Goal: Task Accomplishment & Management: Manage account settings

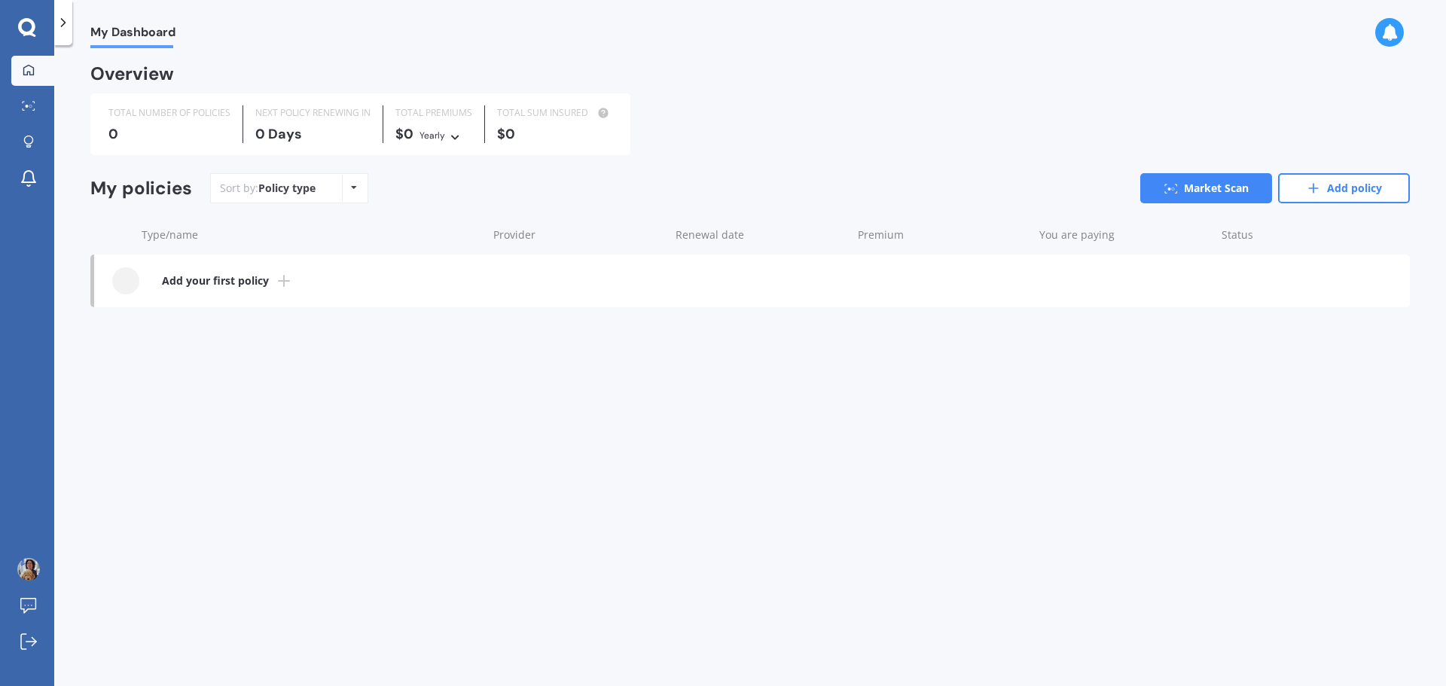
click at [245, 279] on b "Add your first policy" at bounding box center [215, 280] width 107 height 15
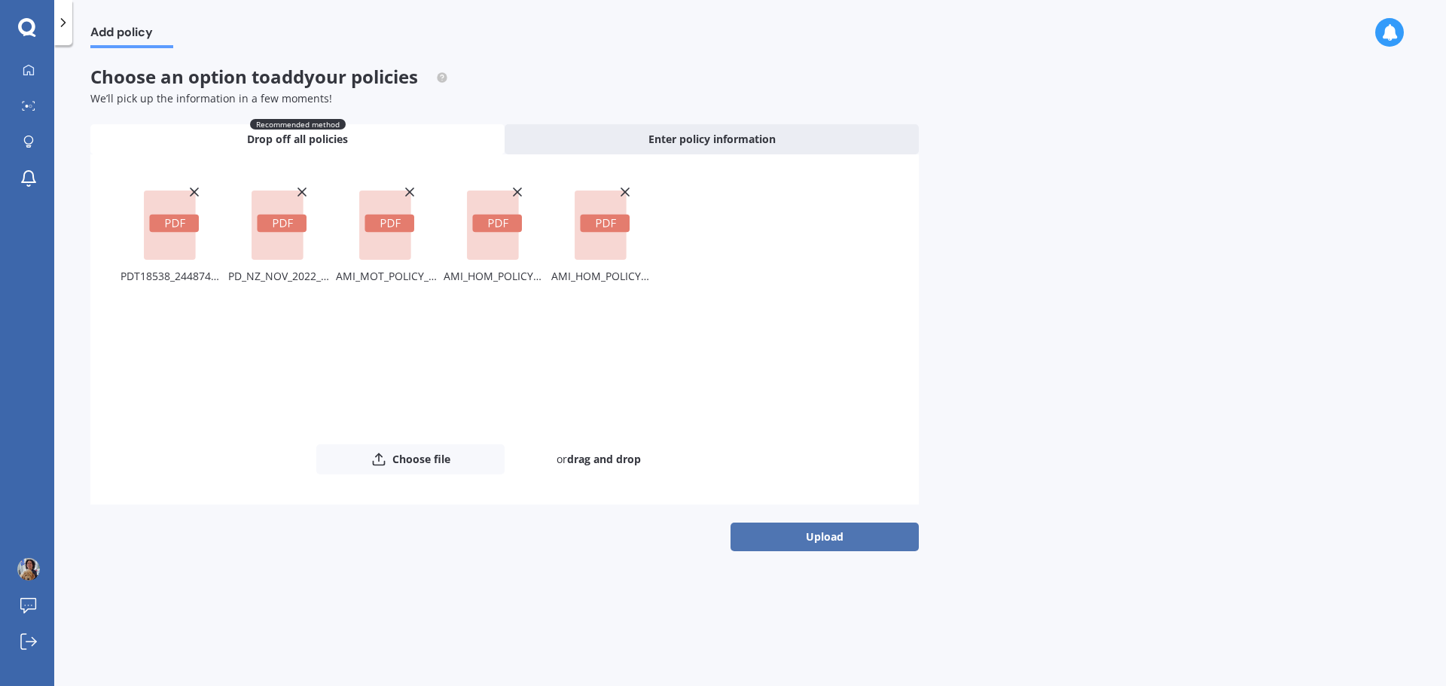
click at [786, 538] on button "Upload" at bounding box center [824, 537] width 188 height 29
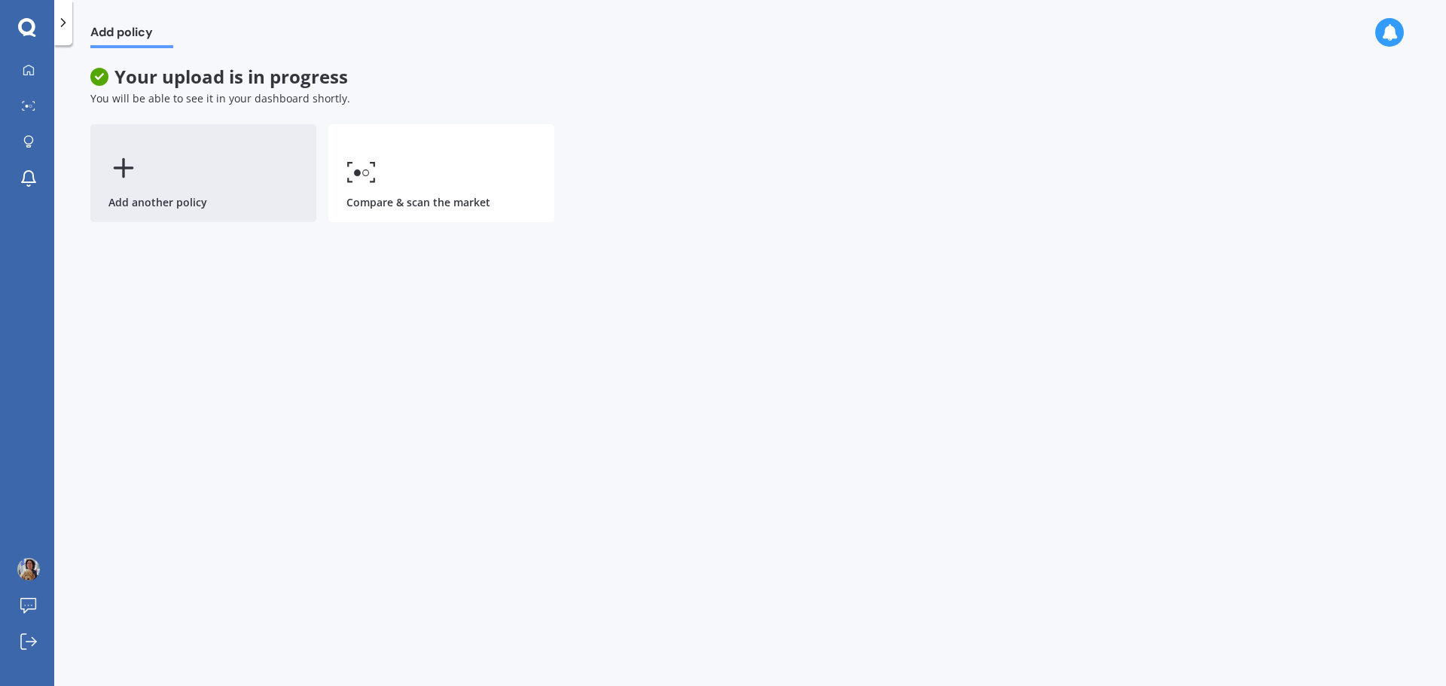
click at [132, 165] on icon at bounding box center [123, 168] width 30 height 30
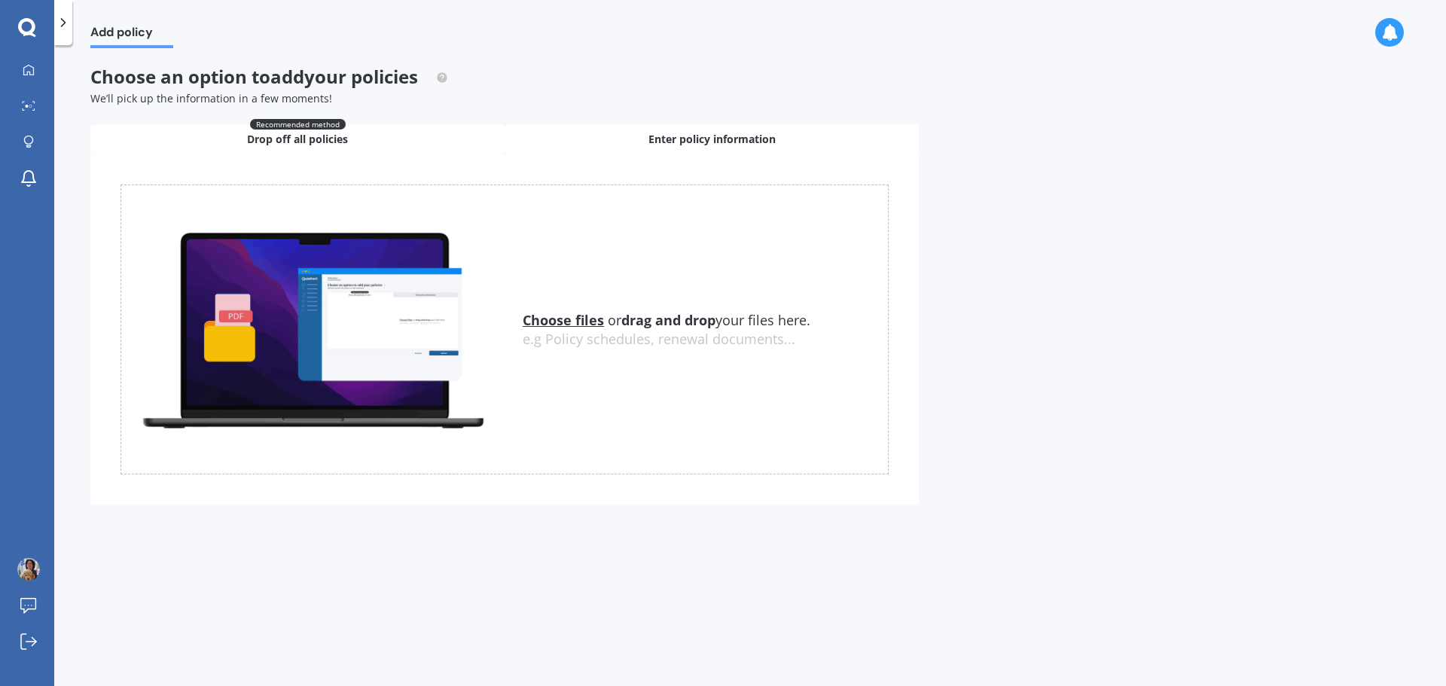
click at [618, 139] on div "Enter policy information" at bounding box center [712, 139] width 414 height 30
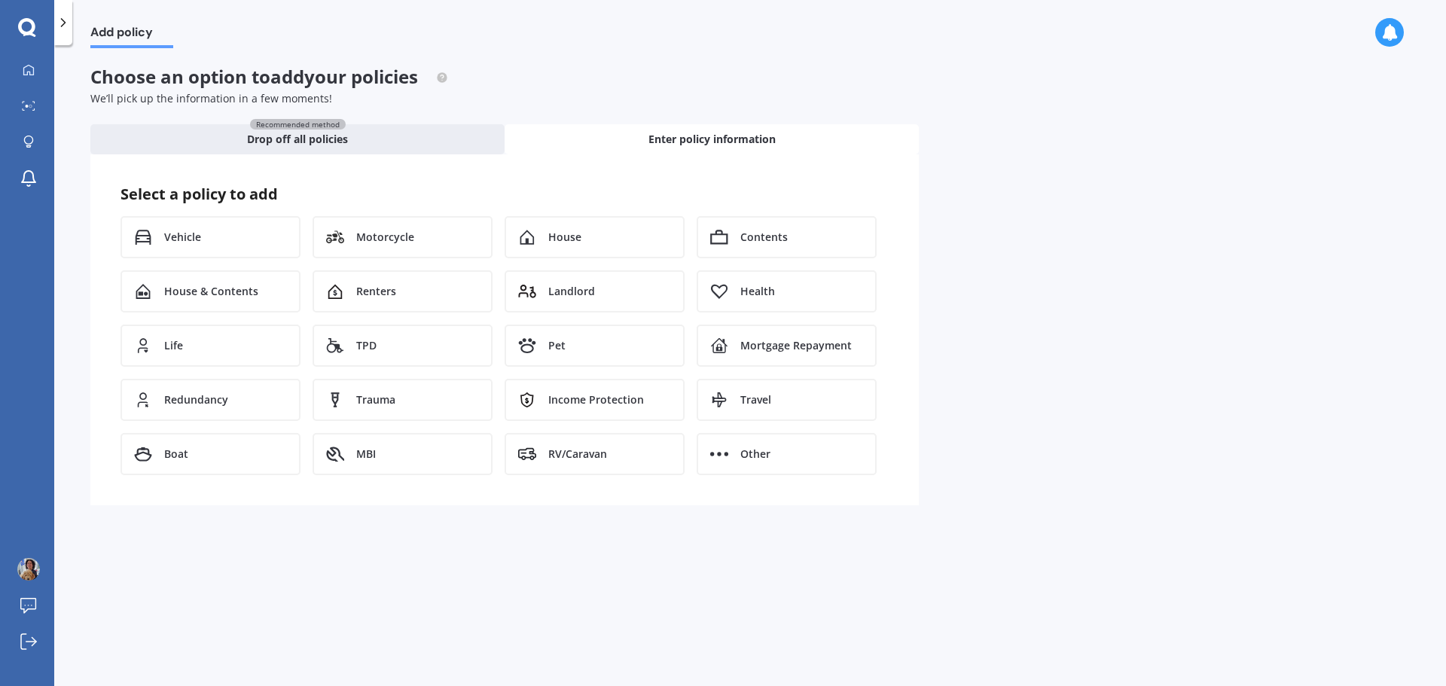
click at [59, 21] on icon at bounding box center [63, 22] width 15 height 15
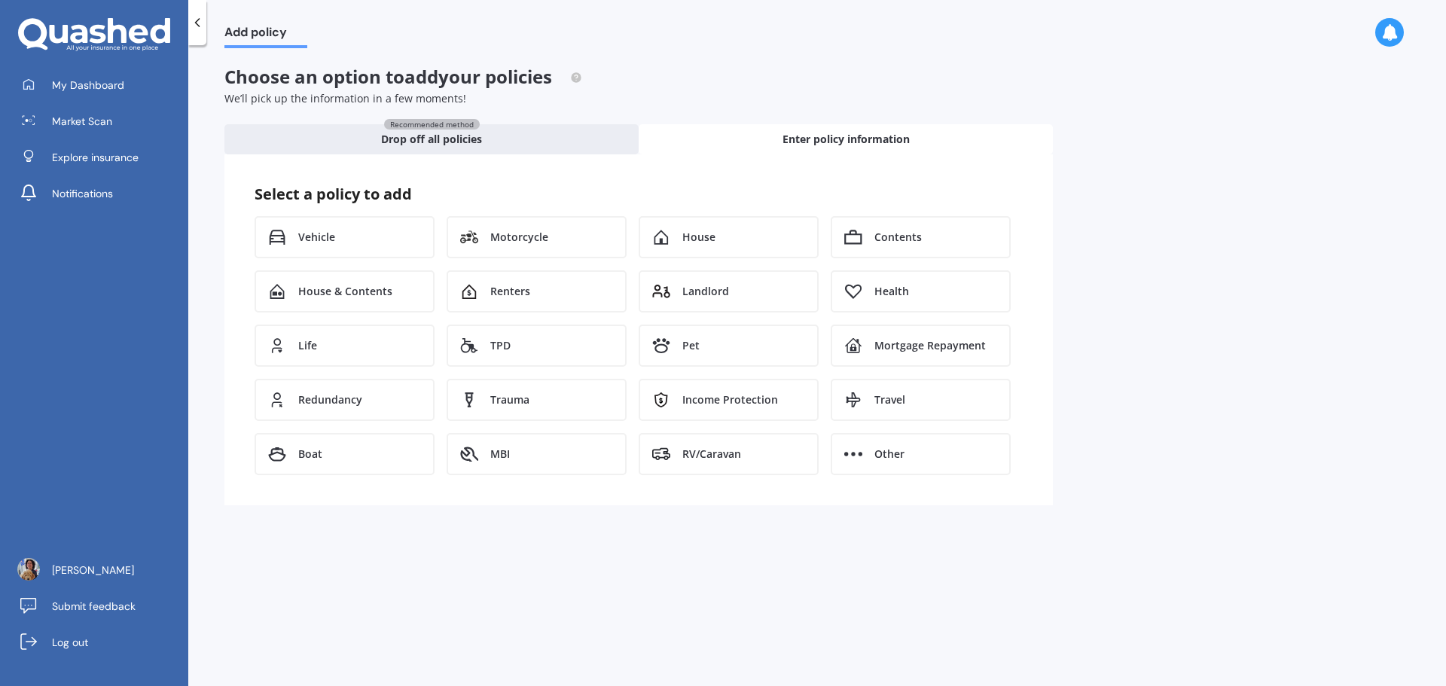
click at [303, 496] on div "Select a policy to add Vehicle Motorcycle House Contents House & Contents Rente…" at bounding box center [638, 329] width 828 height 351
click at [691, 349] on span "Pet" at bounding box center [690, 345] width 17 height 15
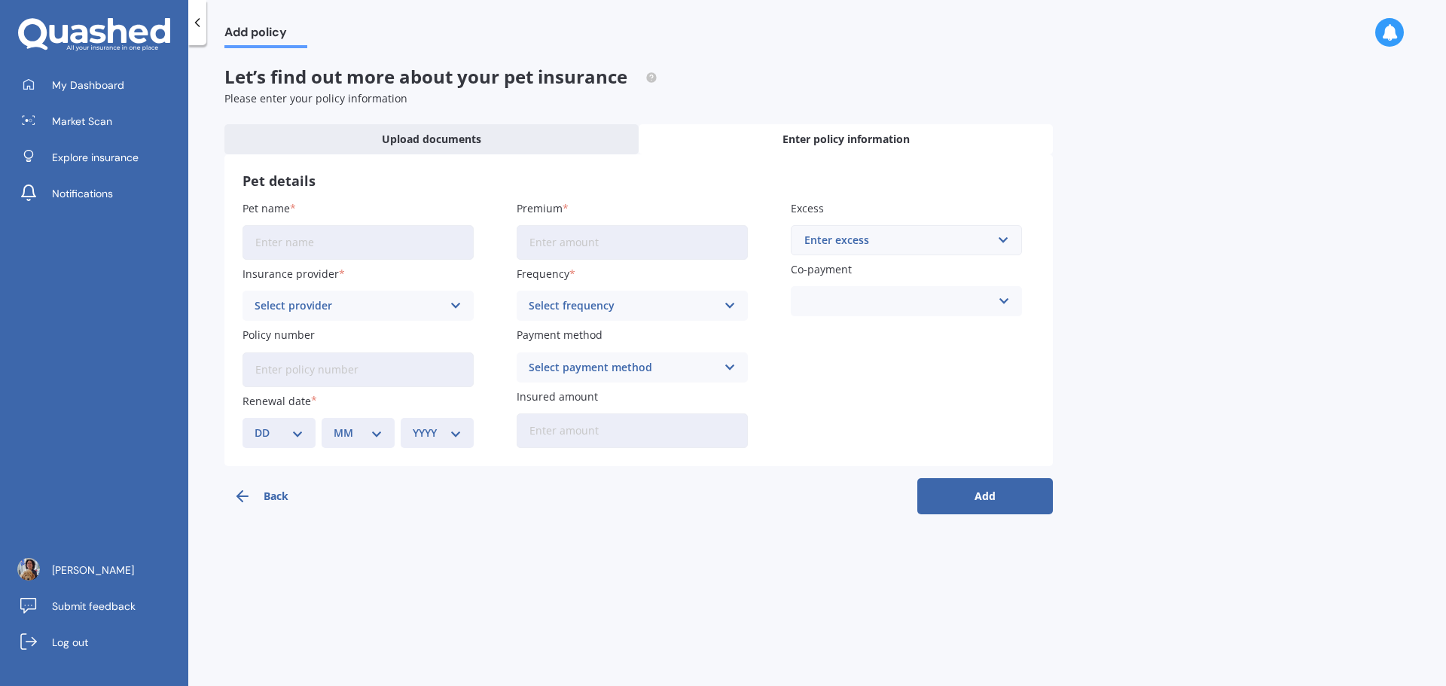
click at [374, 245] on input "Pet name" at bounding box center [357, 242] width 231 height 35
type input "Copper"
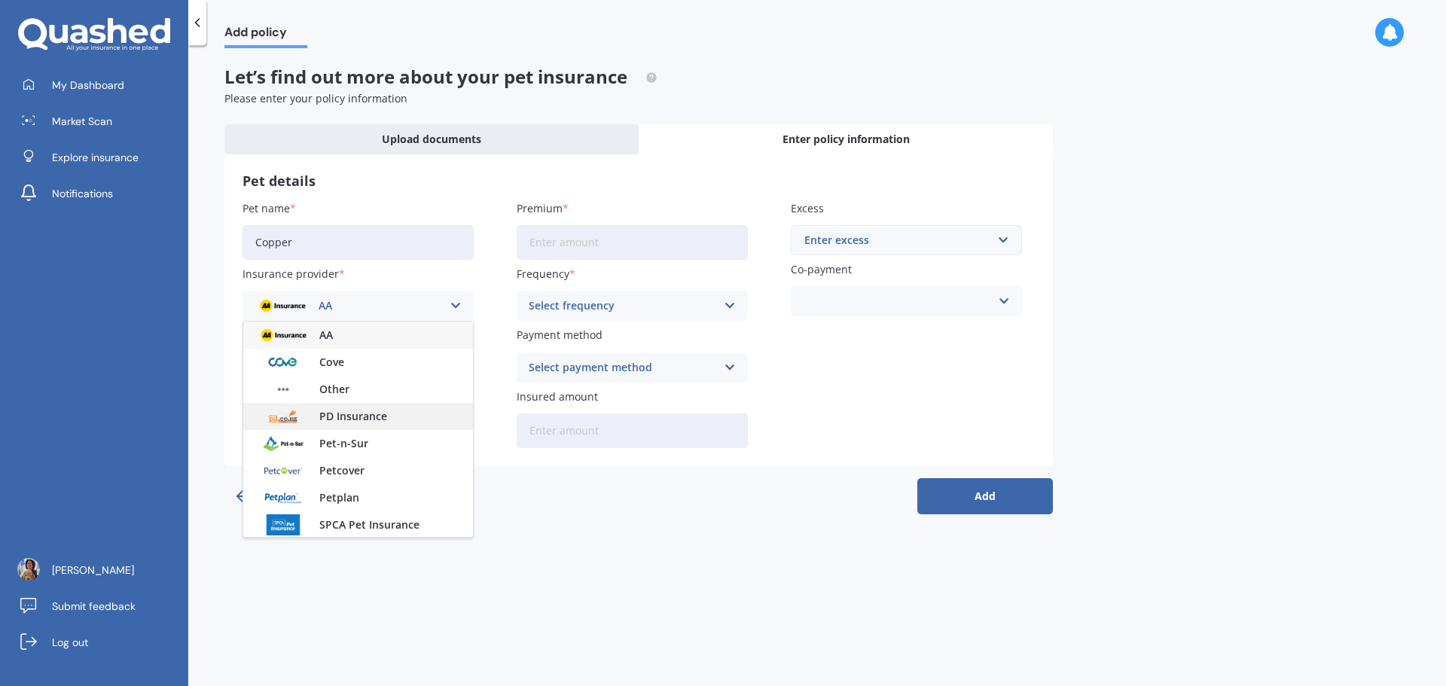
click at [343, 407] on div "PD Insurance" at bounding box center [358, 416] width 230 height 27
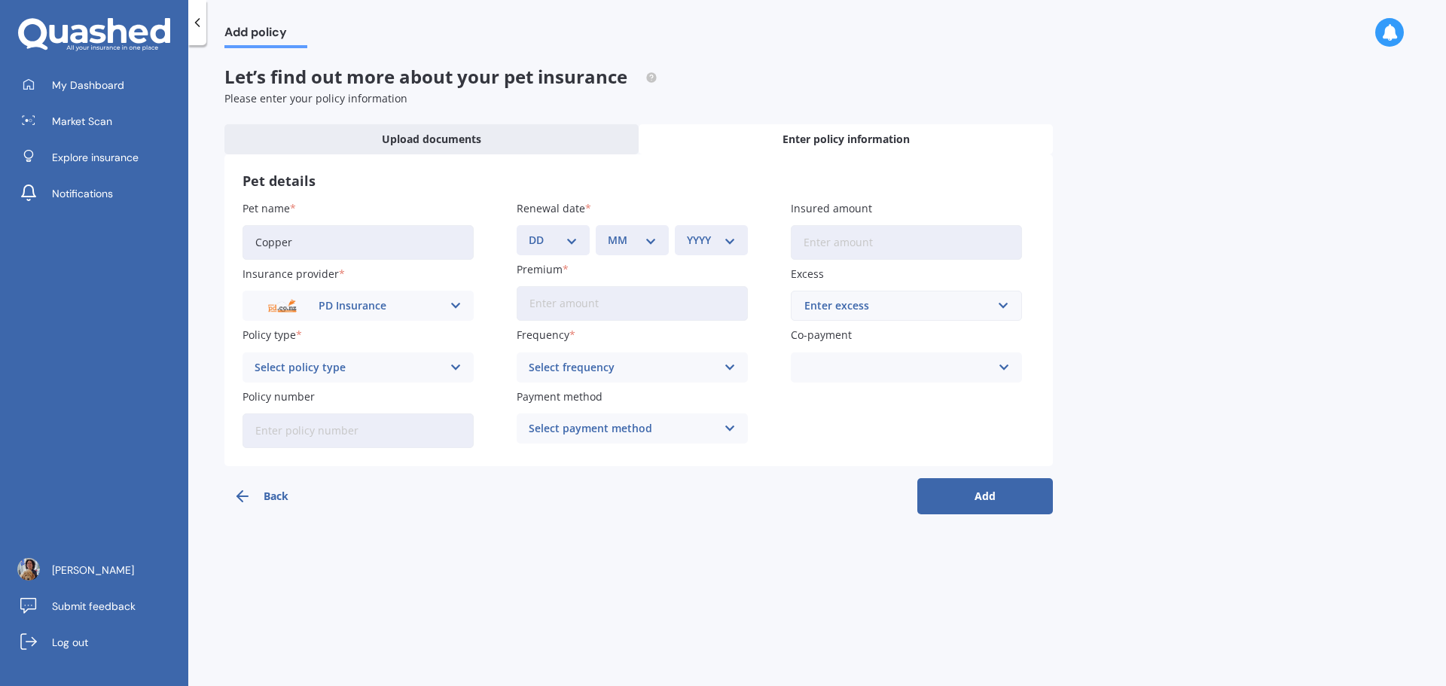
click at [454, 367] on icon at bounding box center [456, 367] width 13 height 17
click at [265, 400] on span "Classic Plan" at bounding box center [285, 397] width 60 height 11
click at [301, 437] on input "Policy number" at bounding box center [357, 430] width 231 height 35
click at [313, 434] on input "Policy number" at bounding box center [357, 430] width 231 height 35
paste input "PDT18538"
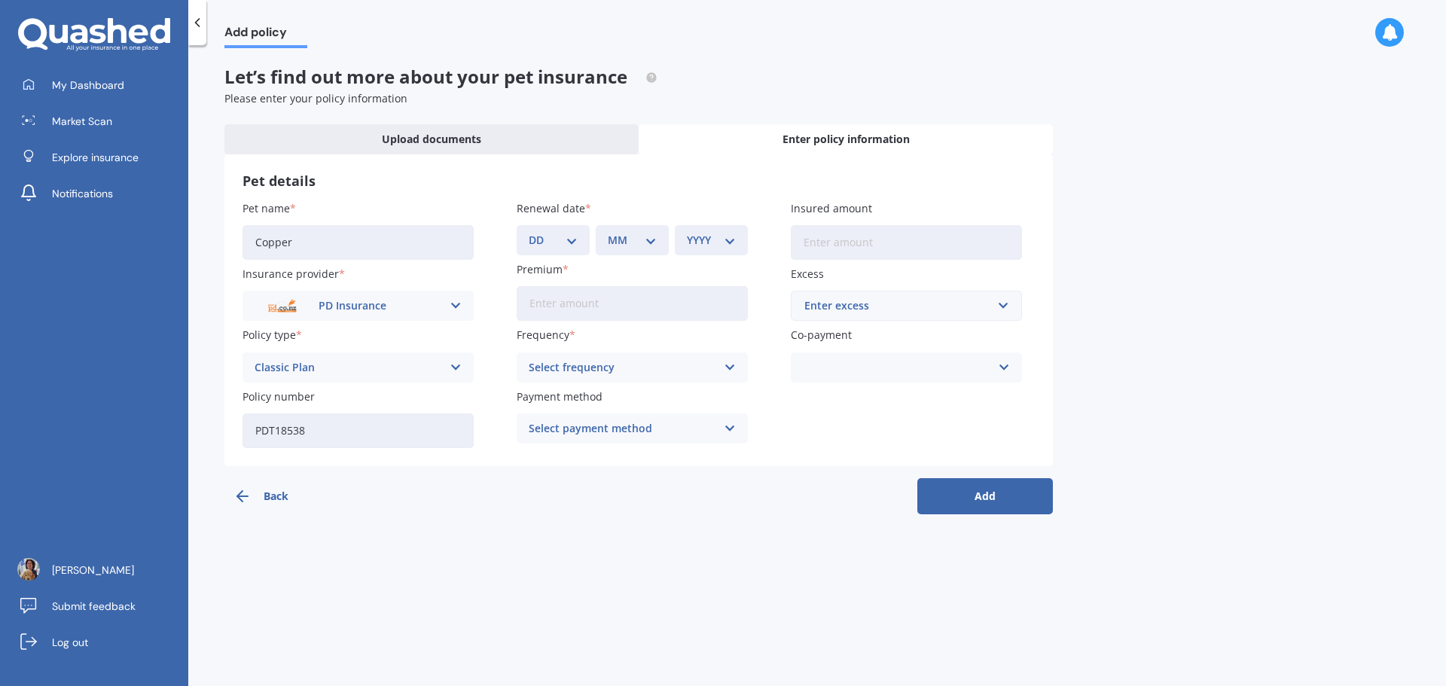
type input "PDT18538"
click at [574, 241] on select "DD 01 02 03 04 05 06 07 08 09 10 11 12 13 14 15 16 17 18 19 20 21 22 23 24 25 2…" at bounding box center [553, 240] width 49 height 17
select select "17"
click at [529, 232] on select "DD 01 02 03 04 05 06 07 08 09 10 11 12 13 14 15 16 17 18 19 20 21 22 23 24 25 2…" at bounding box center [553, 240] width 49 height 17
click at [645, 238] on select "MM 01 02 03 04 05 06 07 08 09 10 11 12" at bounding box center [632, 240] width 49 height 17
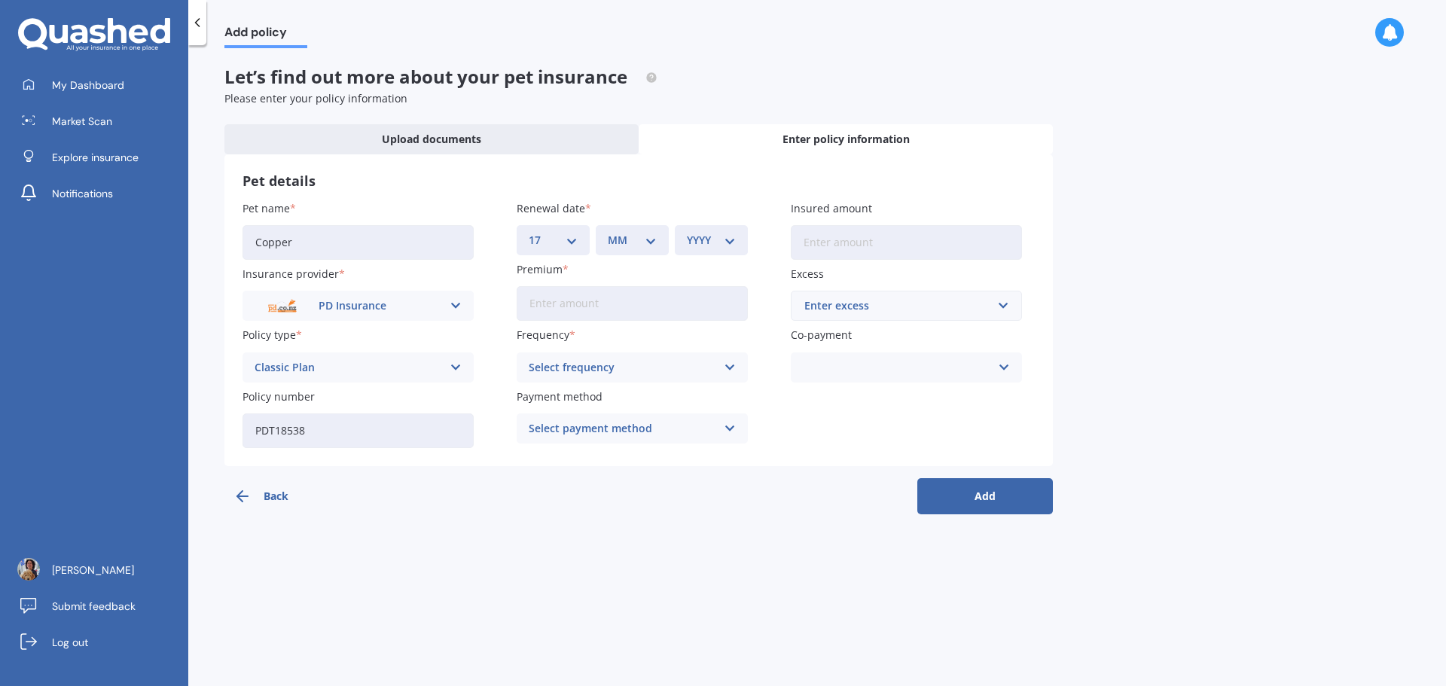
select select "02"
click at [608, 232] on select "MM 01 02 03 04 05 06 07 08 09 10 11 12" at bounding box center [632, 240] width 49 height 17
click at [700, 242] on select "YYYY 2027 2026 2025 2024 2023 2022 2021 2020 2019 2018 2017 2016 2015 2014 2013…" at bounding box center [711, 240] width 49 height 17
select select "2026"
click at [687, 232] on select "YYYY 2027 2026 2025 2024 2023 2022 2021 2020 2019 2018 2017 2016 2015 2014 2013…" at bounding box center [711, 240] width 49 height 17
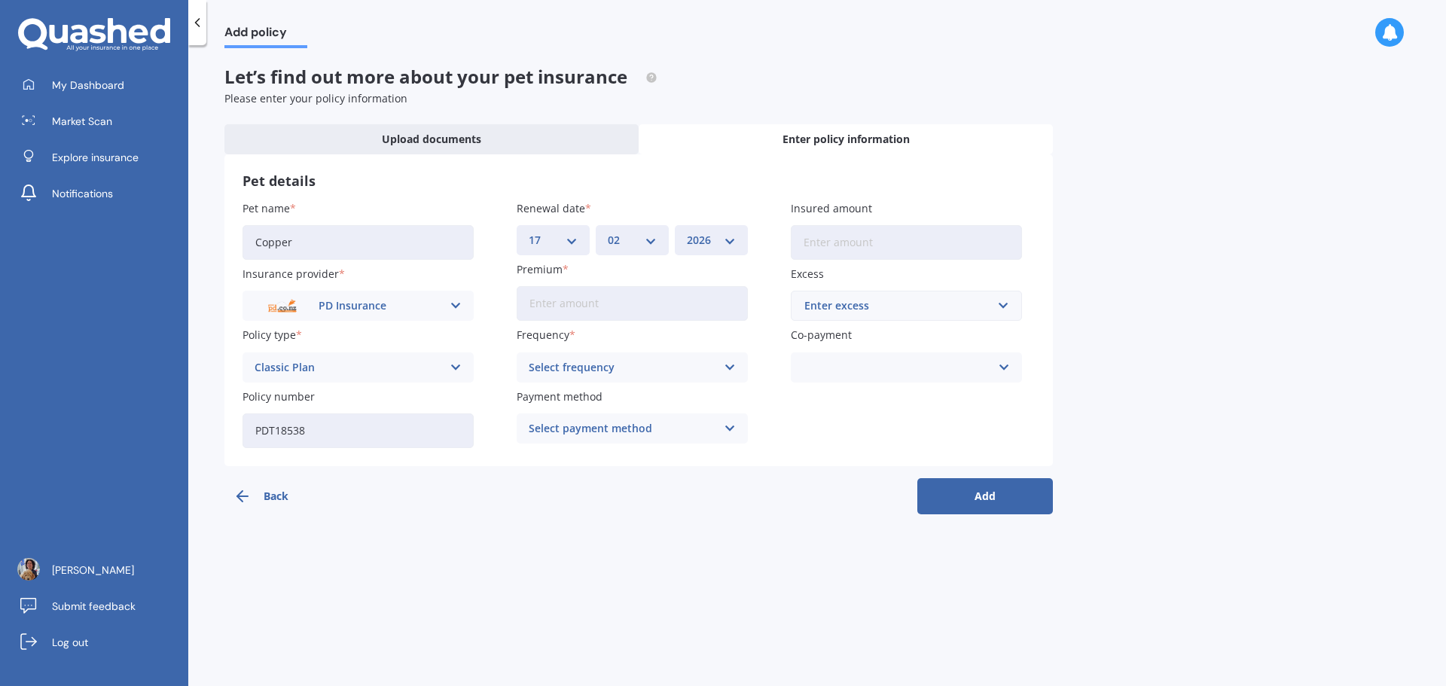
click at [686, 307] on input "Premium" at bounding box center [632, 303] width 231 height 35
type input "$621.05"
click at [612, 368] on div "Select frequency" at bounding box center [623, 367] width 188 height 17
click at [584, 401] on div "Yearly" at bounding box center [632, 396] width 230 height 27
click at [584, 429] on div "Select payment method" at bounding box center [623, 428] width 188 height 17
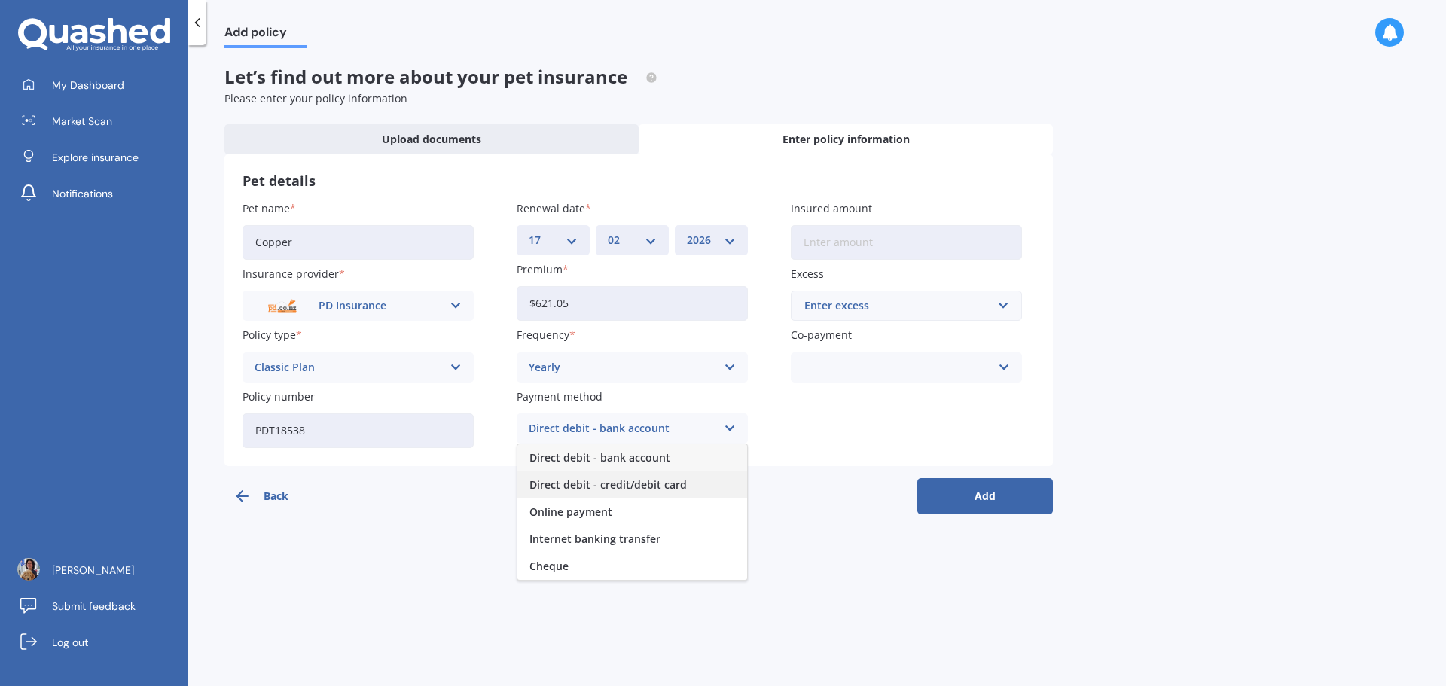
click at [572, 483] on span "Direct debit - credit/debit card" at bounding box center [607, 485] width 157 height 11
click at [862, 247] on input "Insured amount" at bounding box center [906, 242] width 231 height 35
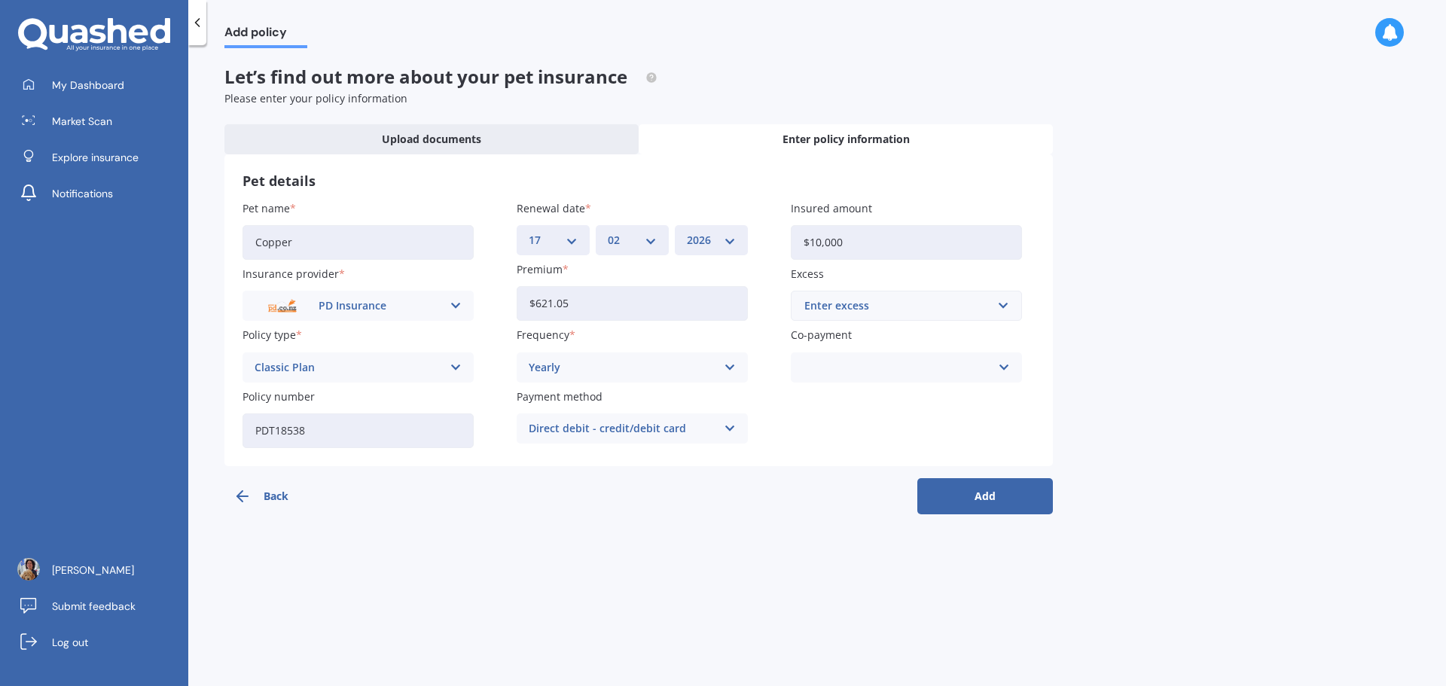
type input "$10,000"
click at [822, 310] on div "Enter excess" at bounding box center [897, 305] width 186 height 17
type input "125"
click at [1090, 366] on div "Add policy Let’s find out more about your pet insurance Please enter your polic…" at bounding box center [817, 368] width 1258 height 641
click at [1008, 366] on icon at bounding box center [1004, 367] width 13 height 17
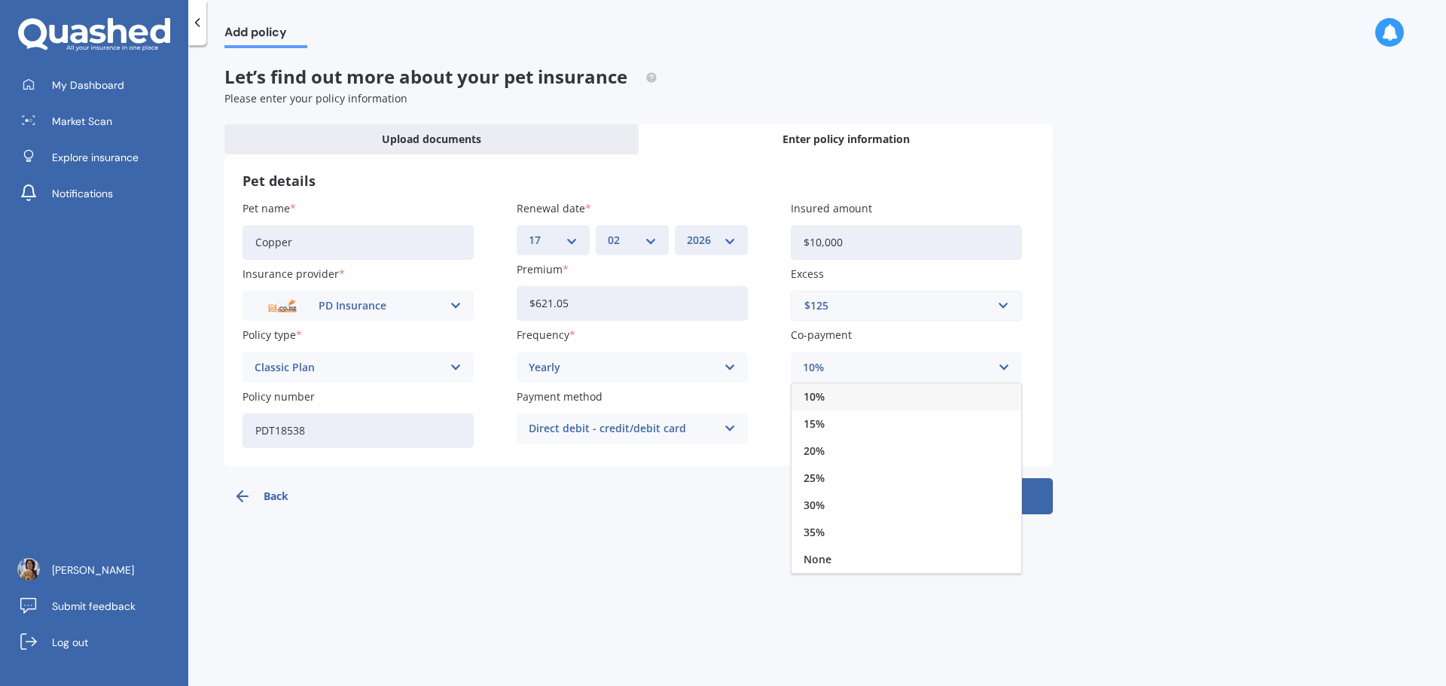
click at [1008, 366] on icon at bounding box center [1004, 367] width 13 height 17
click at [879, 558] on div "None" at bounding box center [906, 559] width 230 height 27
click at [980, 492] on button "Add" at bounding box center [985, 496] width 136 height 36
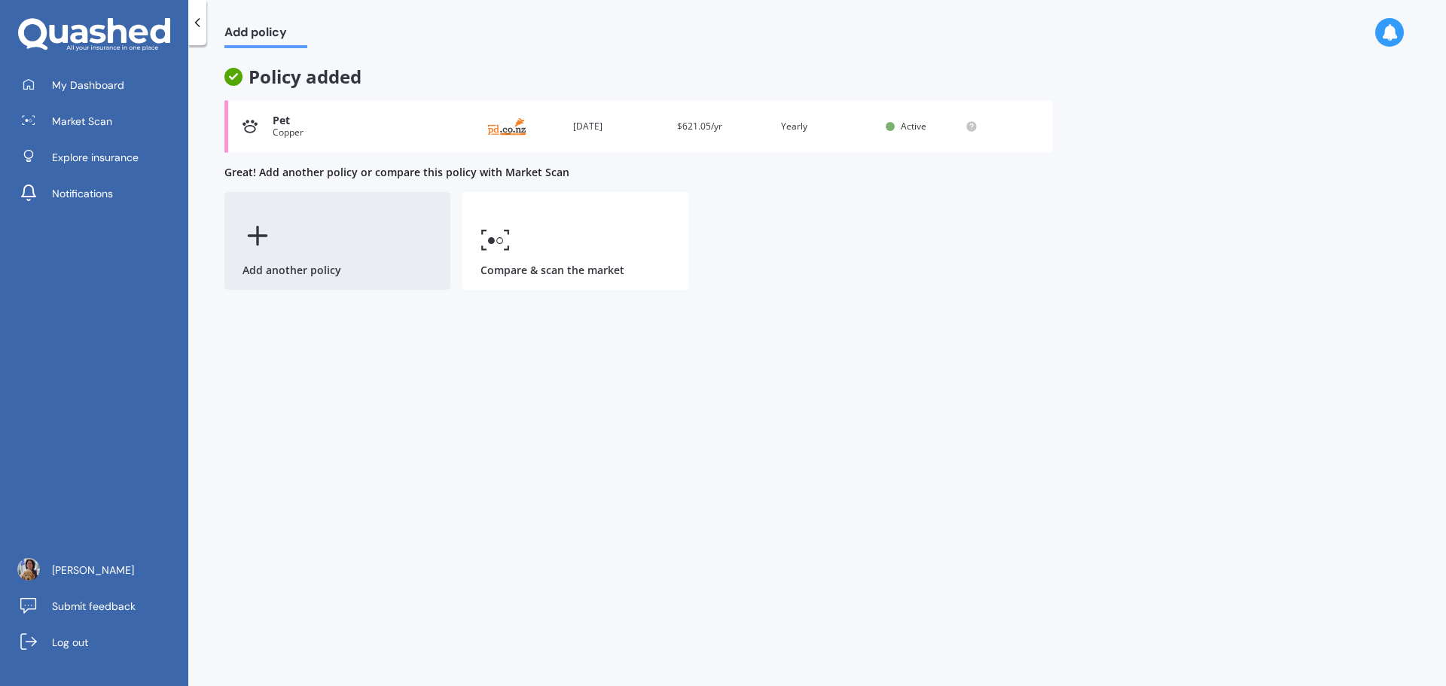
click at [270, 241] on icon at bounding box center [257, 236] width 30 height 30
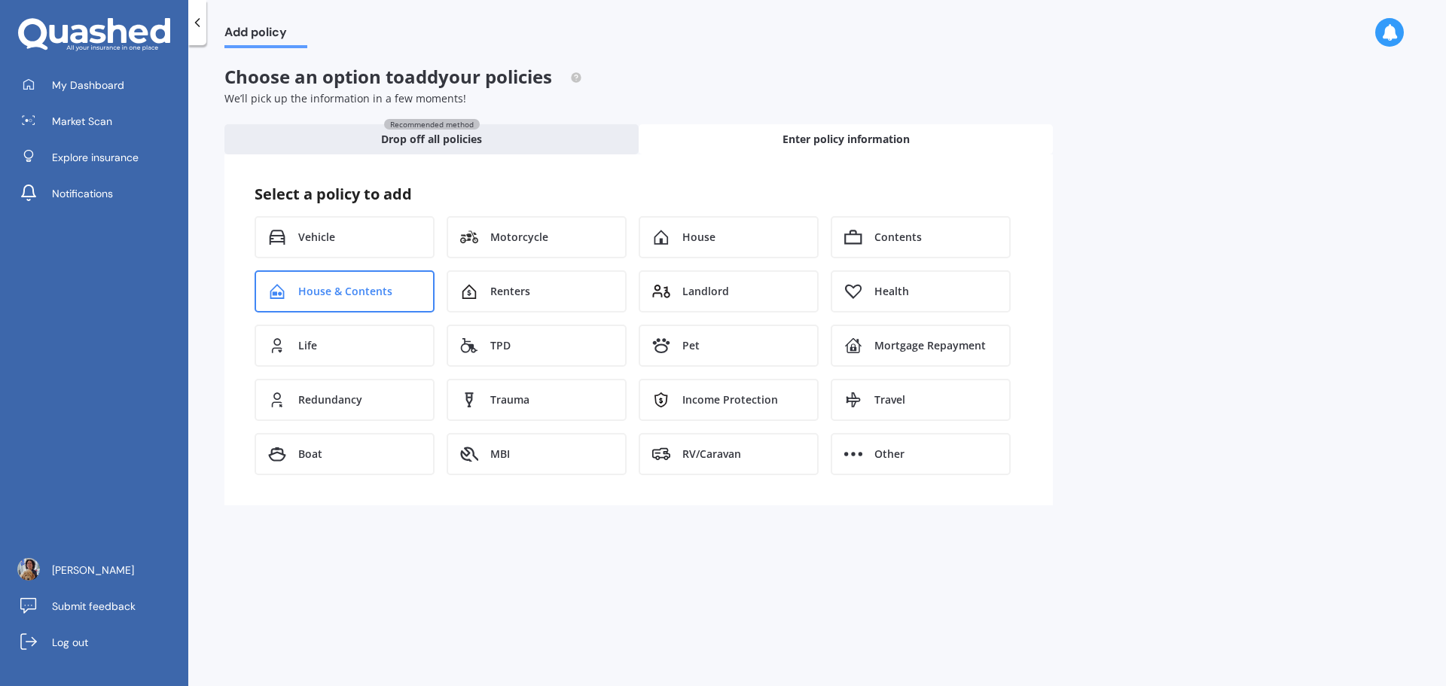
click at [358, 305] on div "House & Contents" at bounding box center [345, 291] width 180 height 42
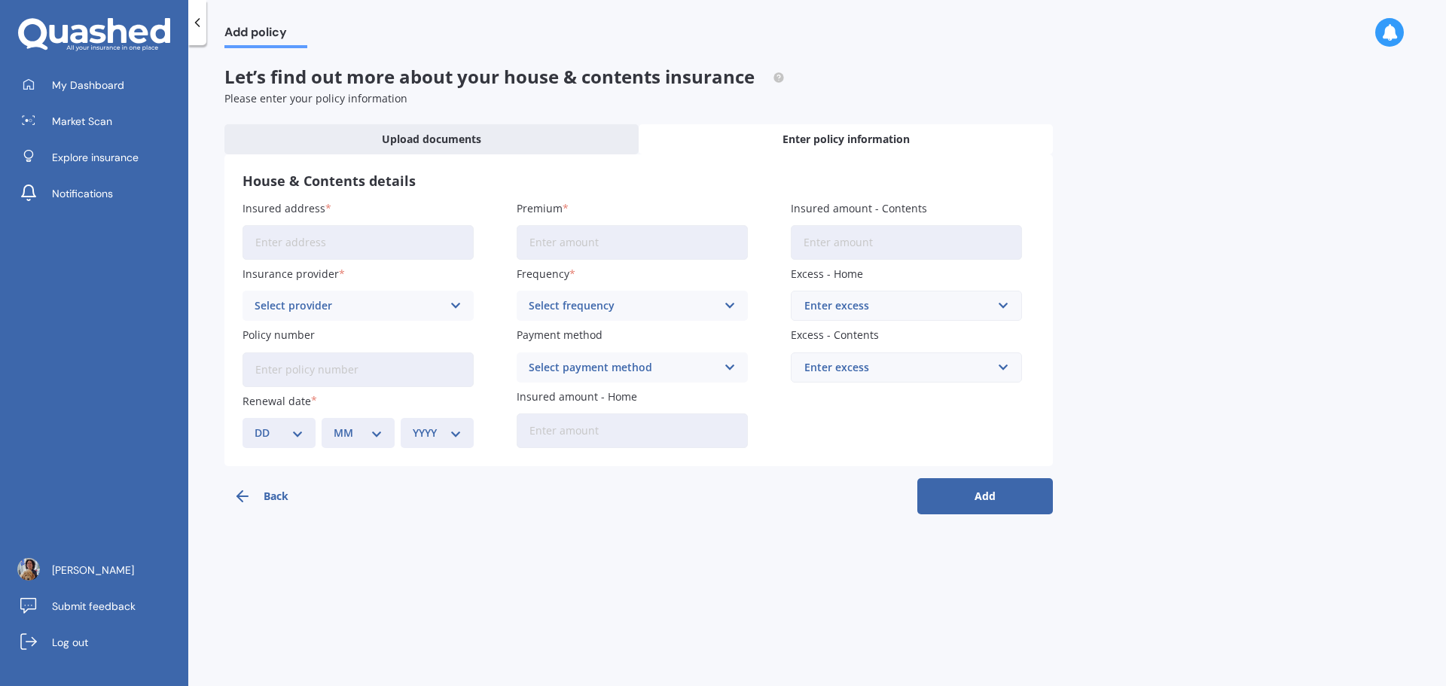
click at [265, 496] on button "Back" at bounding box center [292, 496] width 136 height 36
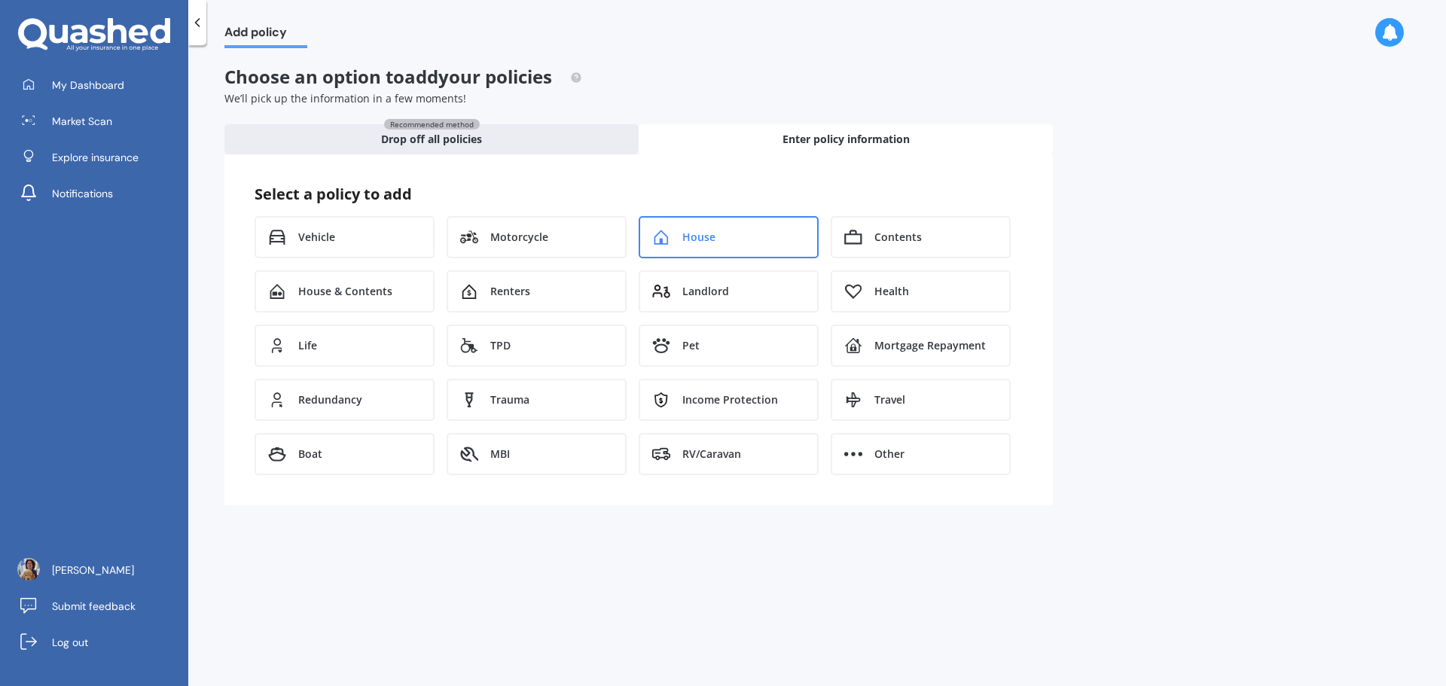
click at [668, 232] on icon at bounding box center [661, 237] width 18 height 15
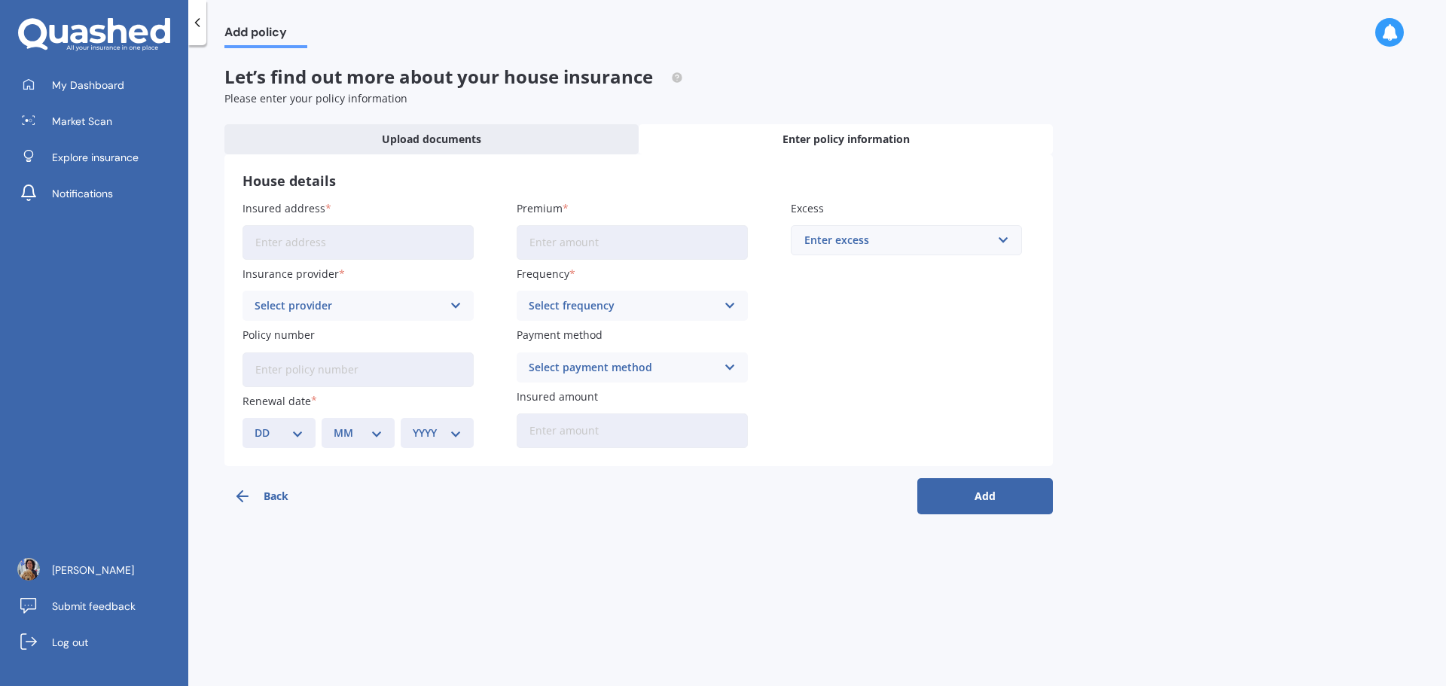
click at [280, 237] on input "Insured address" at bounding box center [357, 242] width 231 height 35
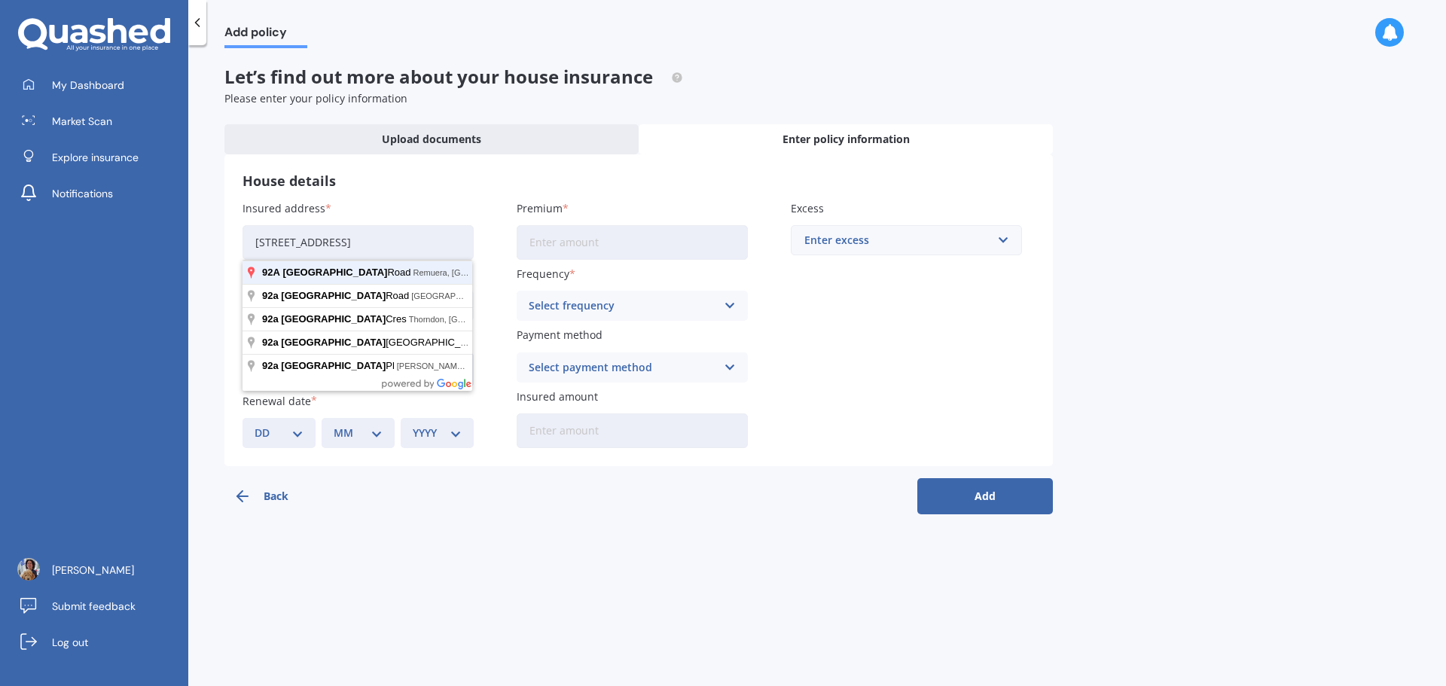
click at [917, 478] on button "Add" at bounding box center [985, 496] width 136 height 36
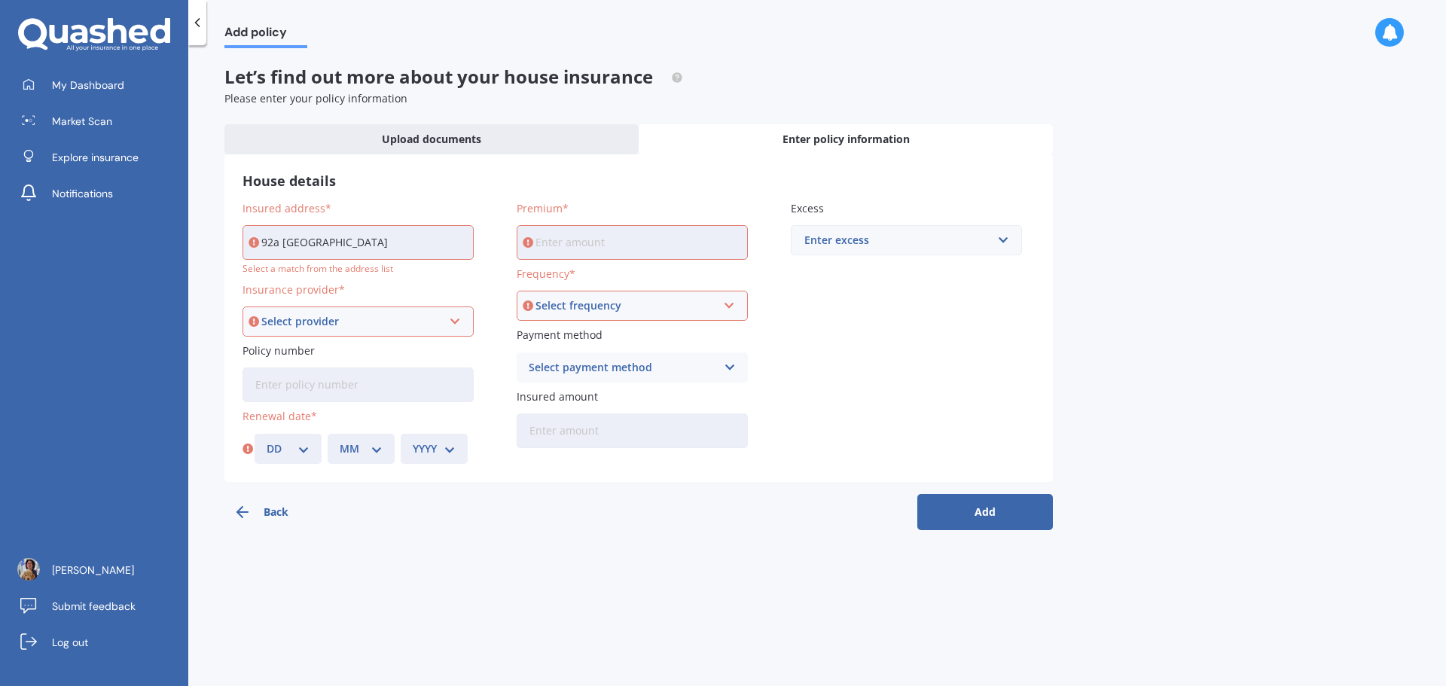
type input "[STREET_ADDRESS]"
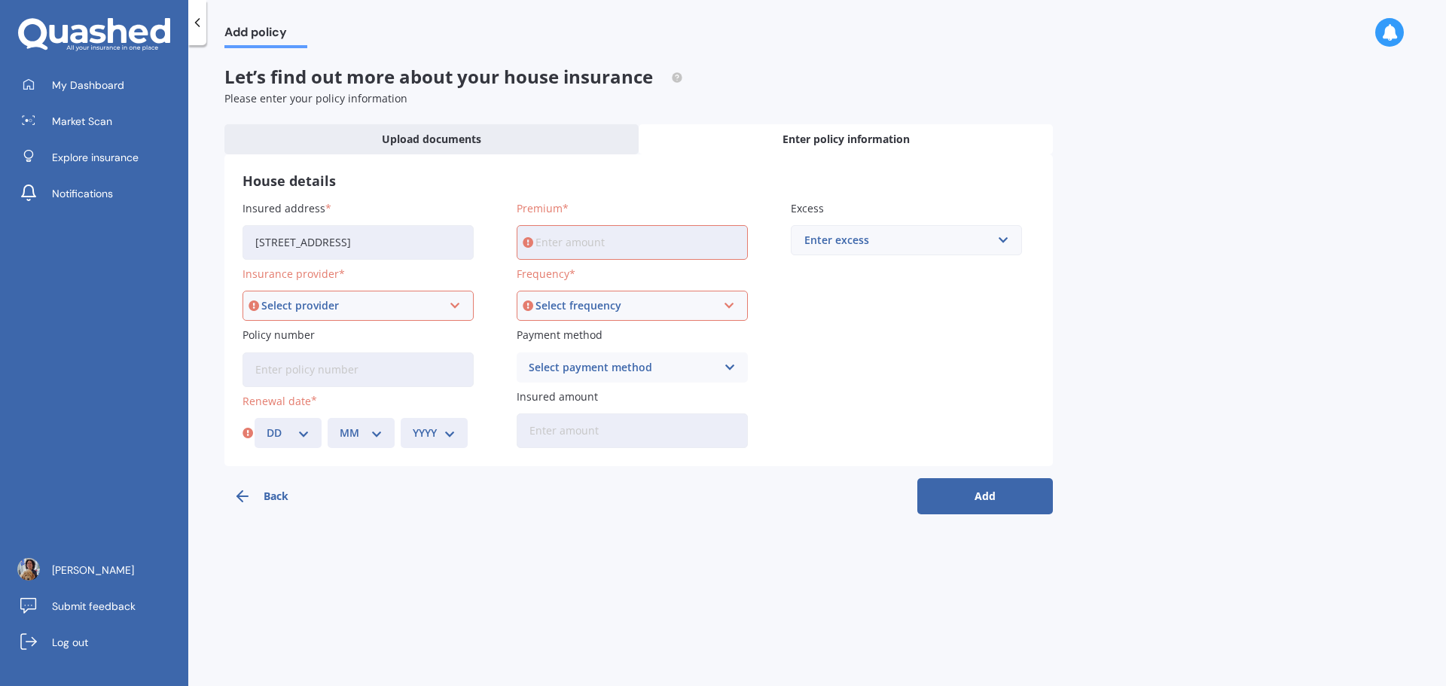
click at [557, 236] on input "Premium" at bounding box center [632, 242] width 231 height 35
type input "$207.66"
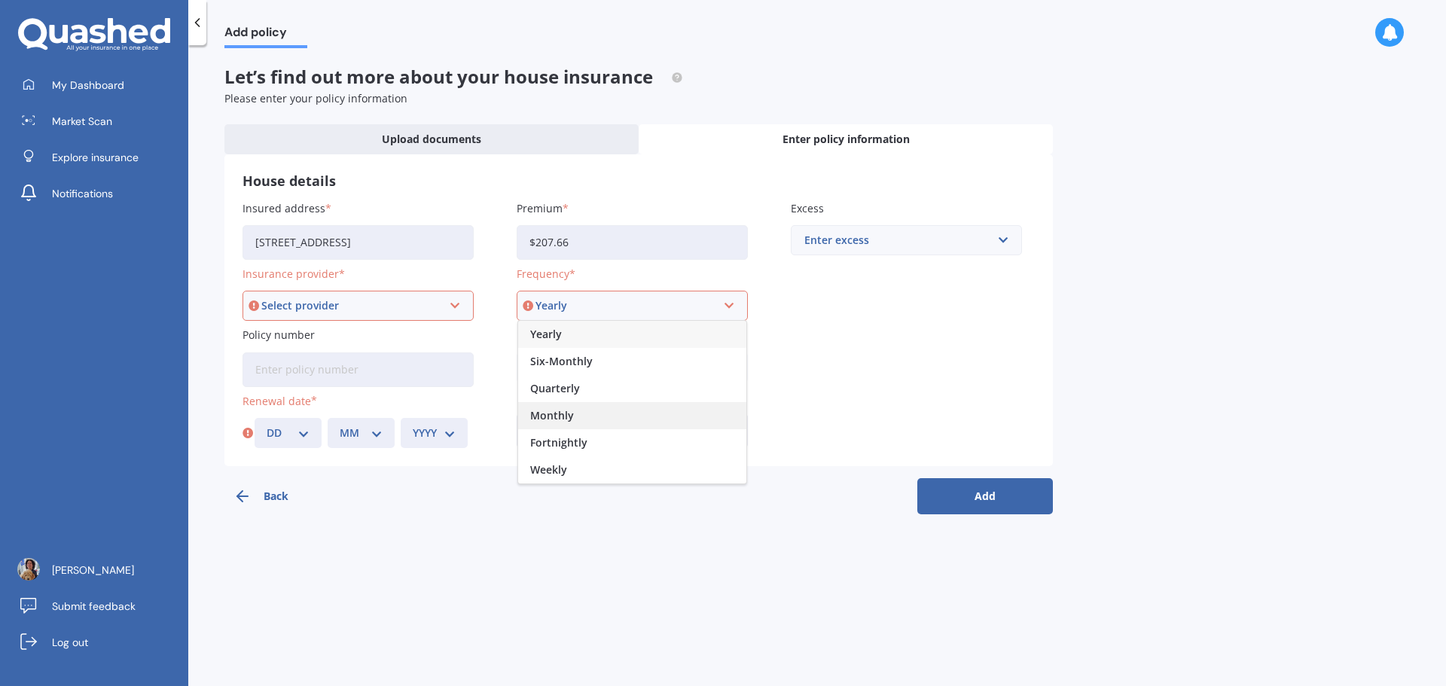
click at [546, 419] on span "Monthly" at bounding box center [552, 415] width 44 height 11
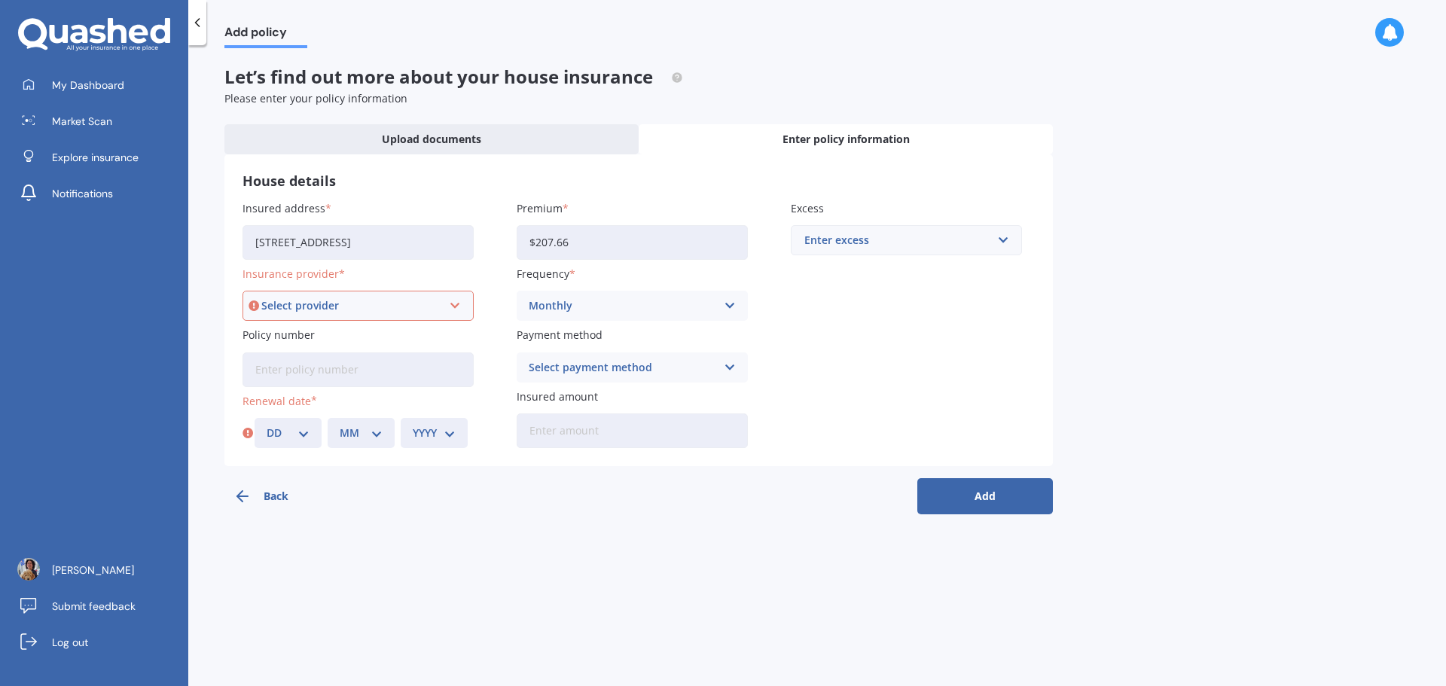
click at [392, 301] on div "Select provider" at bounding box center [351, 305] width 180 height 17
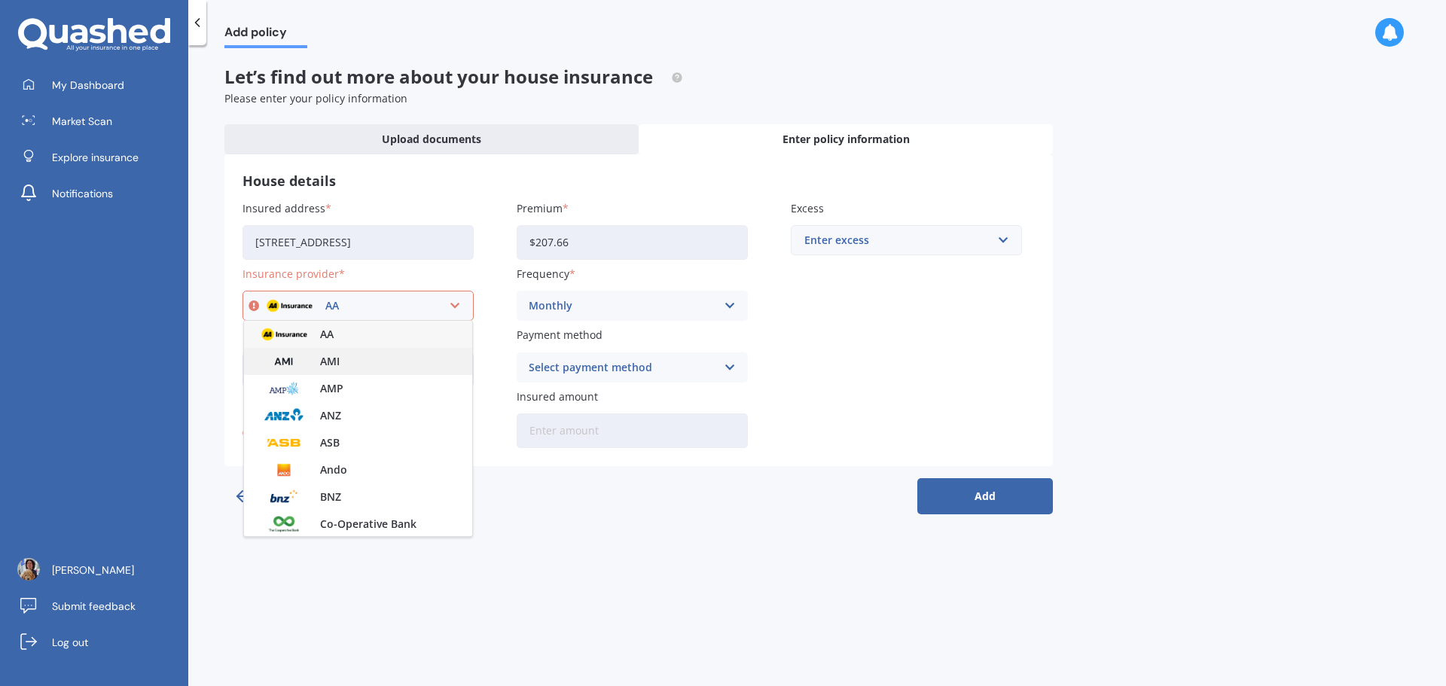
click at [363, 371] on div "AMI" at bounding box center [358, 361] width 228 height 27
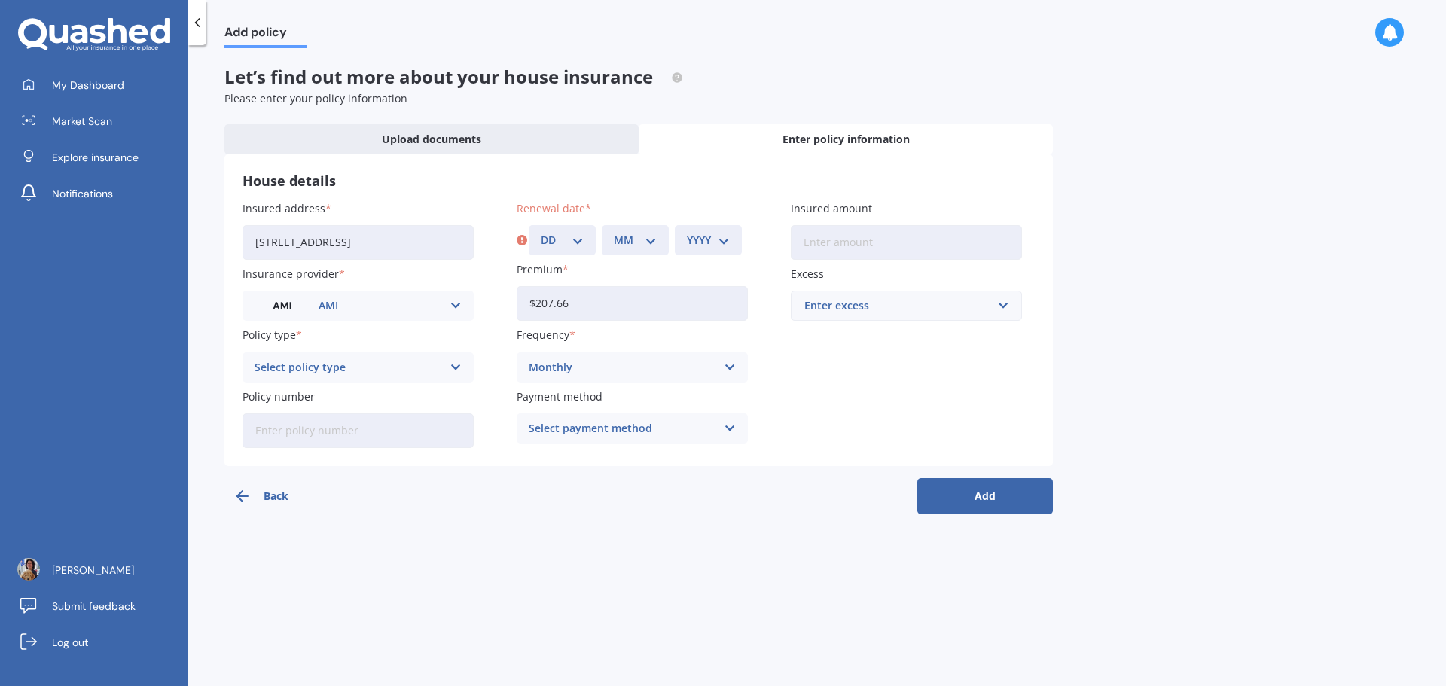
click at [455, 366] on icon at bounding box center [456, 367] width 13 height 17
click at [296, 399] on span "Premier House" at bounding box center [293, 397] width 77 height 11
click at [457, 365] on icon at bounding box center [456, 367] width 13 height 17
click at [453, 367] on icon at bounding box center [456, 367] width 13 height 17
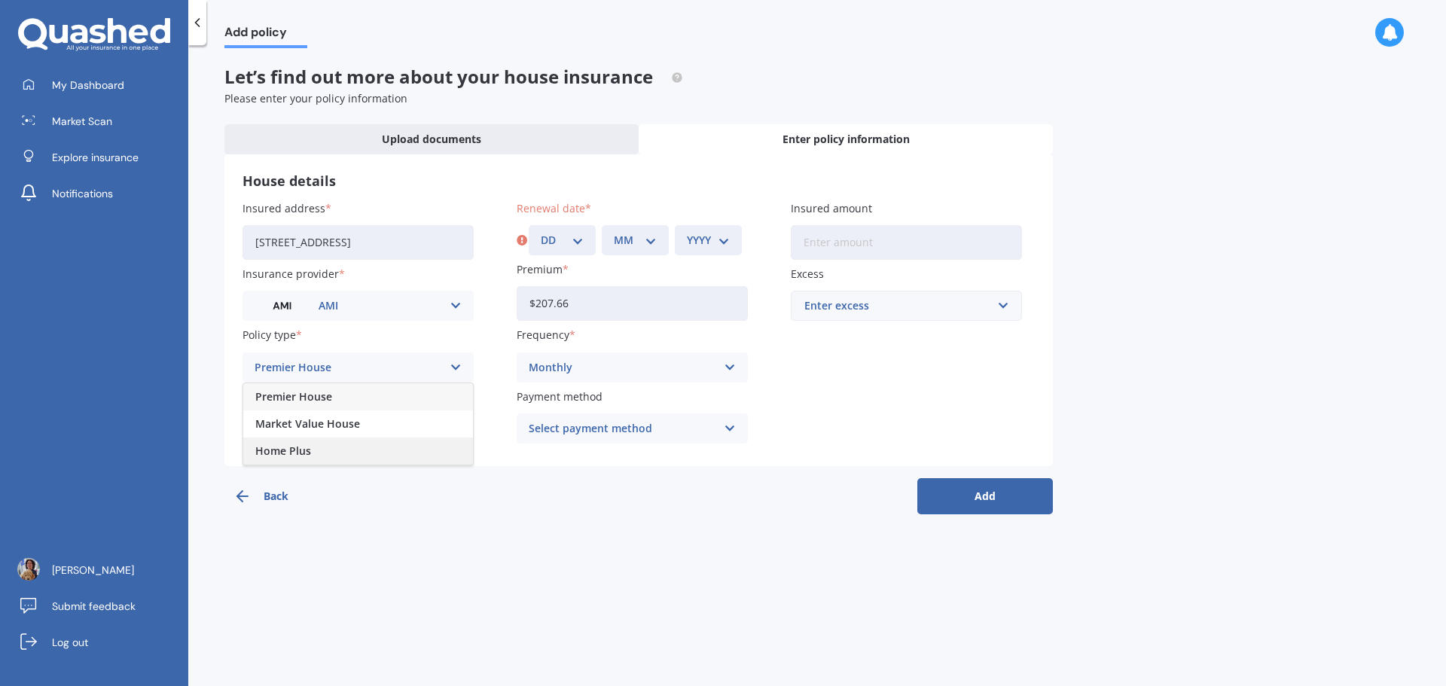
click at [308, 453] on span "Home Plus" at bounding box center [283, 451] width 56 height 11
click at [314, 431] on input "Policy number" at bounding box center [357, 430] width 231 height 35
click at [296, 432] on input "Policy number" at bounding box center [357, 430] width 231 height 35
paste input "PDT18538"
type input "PDT18538"
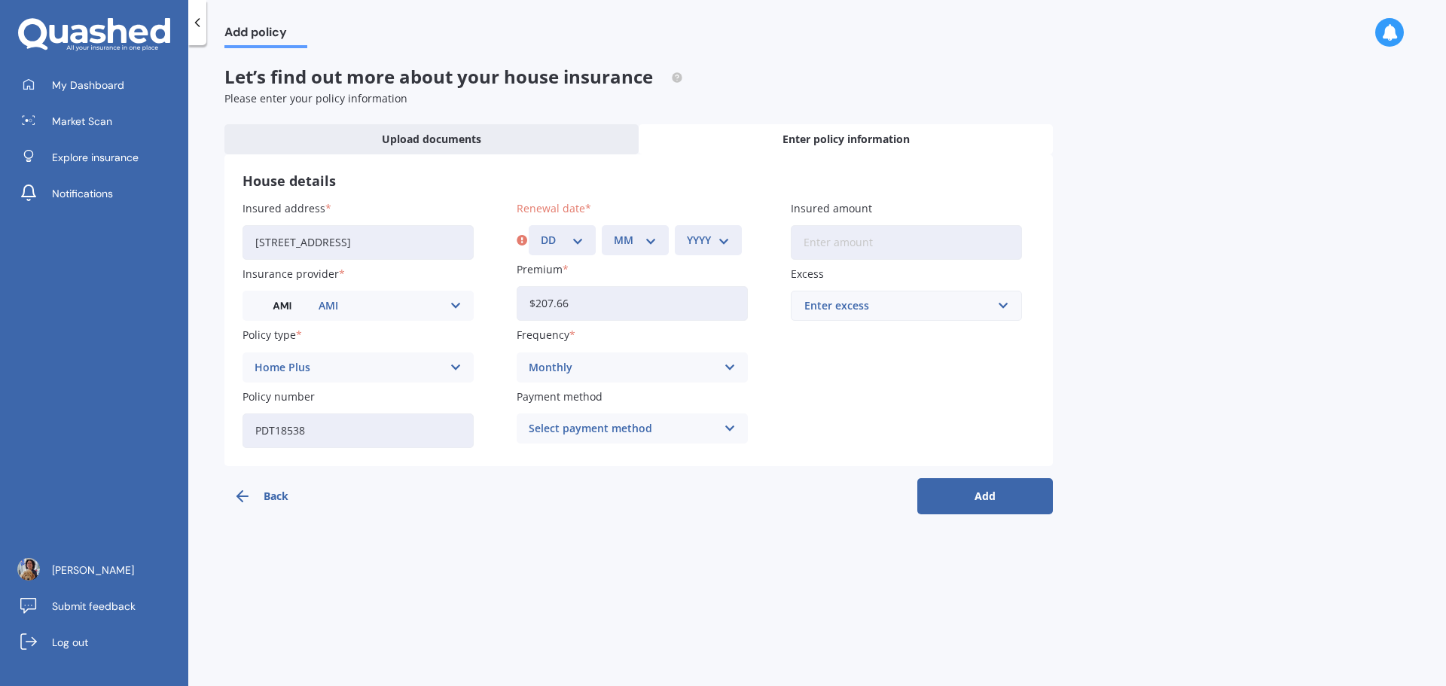
click at [581, 237] on select "DD 01 02 03 04 05 06 07 08 09 10 11 12 13 14 15 16 17 18 19 20 21 22 23 24 25 2…" at bounding box center [562, 240] width 43 height 17
click at [541, 232] on select "DD 01 02 03 04 05 06 07 08 09 10 11 12 13 14 15 16 17 18 19 20 21 22 23 24 25 2…" at bounding box center [562, 240] width 43 height 17
click at [576, 239] on select "DD 01 02 03 04 05 06 07 08 09 10 11 12 13 14 15 16 17 18 19 20 21 22 23 24 25 2…" at bounding box center [562, 240] width 43 height 17
click at [578, 239] on select "DD 01 02 03 04 05 06 07 08 09 10 11 12 13 14 15 16 17 18 19 20 21 22 23 24 25 2…" at bounding box center [562, 240] width 43 height 17
select select "27"
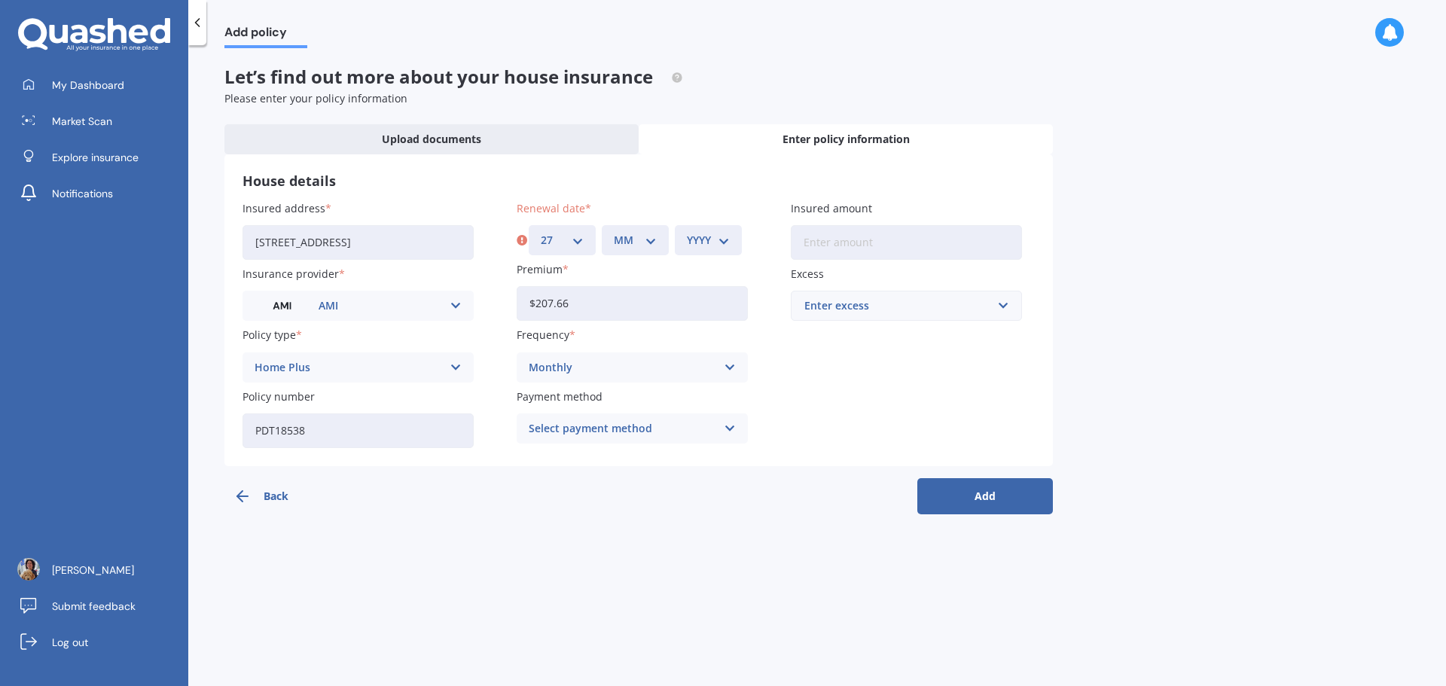
click at [541, 232] on select "DD 01 02 03 04 05 06 07 08 09 10 11 12 13 14 15 16 17 18 19 20 21 22 23 24 25 2…" at bounding box center [562, 240] width 43 height 17
click at [653, 241] on select "MM 01 02 03 04 05 06 07 08 09 10 11 12" at bounding box center [635, 240] width 43 height 17
select select "06"
click at [614, 232] on select "MM 01 02 03 04 05 06 07 08 09 10 11 12" at bounding box center [635, 240] width 43 height 17
click at [725, 241] on select "YYYY 2027 2026 2025 2024 2023 2022 2021 2020 2019 2018 2017 2016 2015 2014 2013…" at bounding box center [708, 240] width 43 height 17
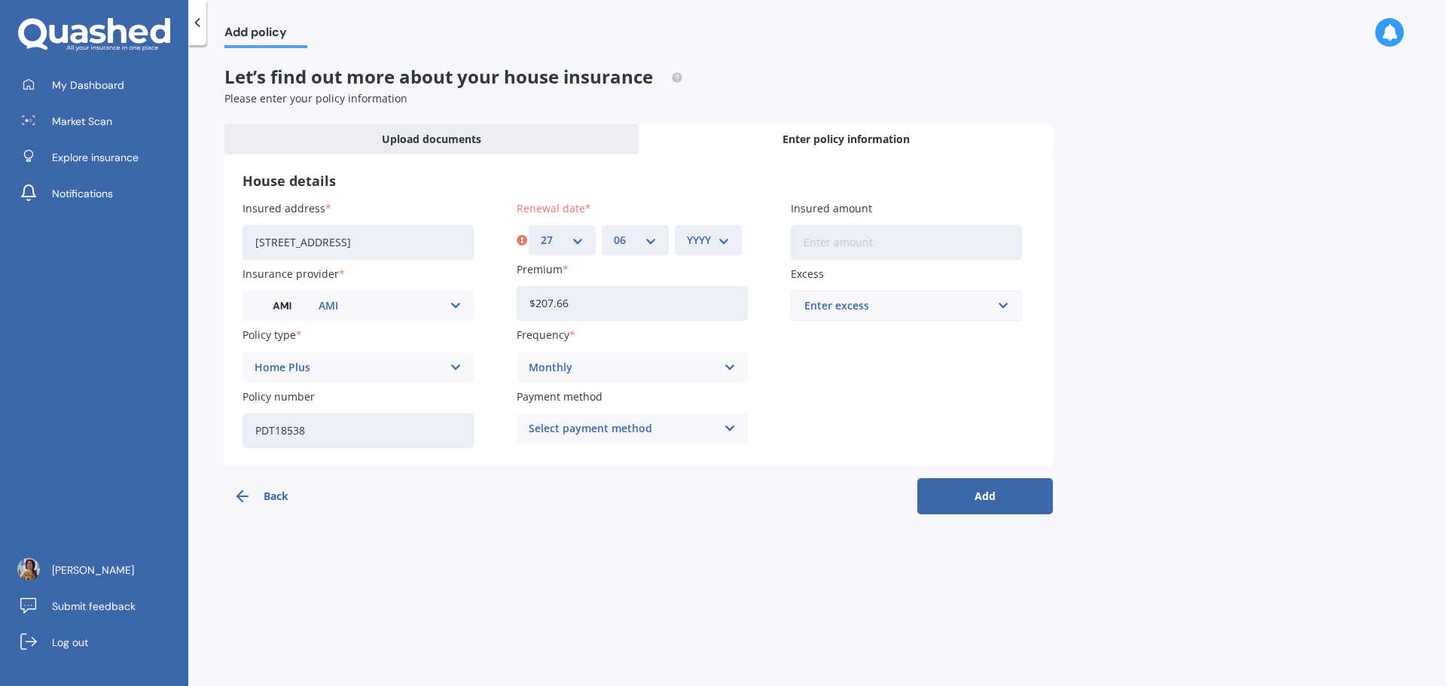
select select "2026"
click at [687, 232] on select "YYYY 2027 2026 2025 2024 2023 2022 2021 2020 2019 2018 2017 2016 2015 2014 2013…" at bounding box center [708, 240] width 43 height 17
click at [841, 247] on input "Insured amount" at bounding box center [906, 242] width 231 height 35
click at [605, 429] on div "Select payment method" at bounding box center [623, 428] width 188 height 17
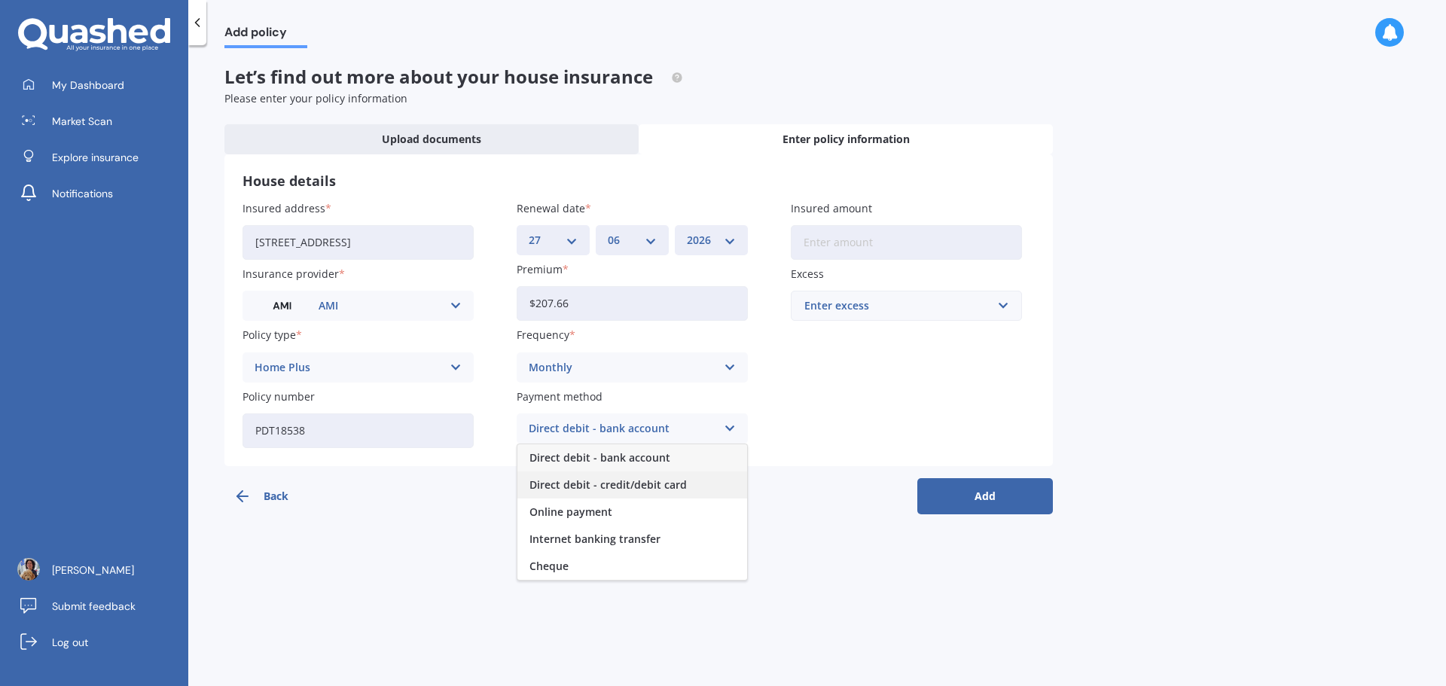
click at [604, 482] on span "Direct debit - credit/debit card" at bounding box center [607, 485] width 157 height 11
click at [816, 242] on input "Insured amount" at bounding box center [906, 242] width 231 height 35
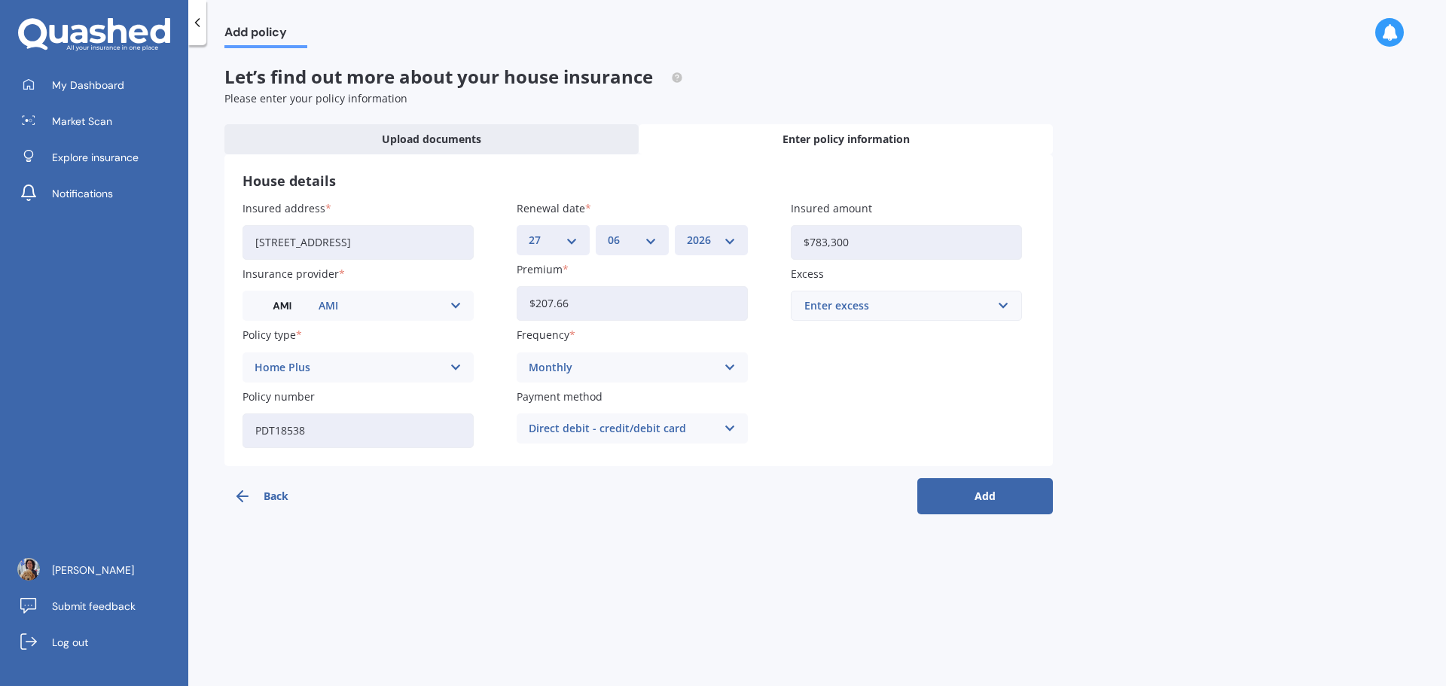
type input "$783,300"
click at [852, 305] on div "Enter excess" at bounding box center [897, 305] width 186 height 17
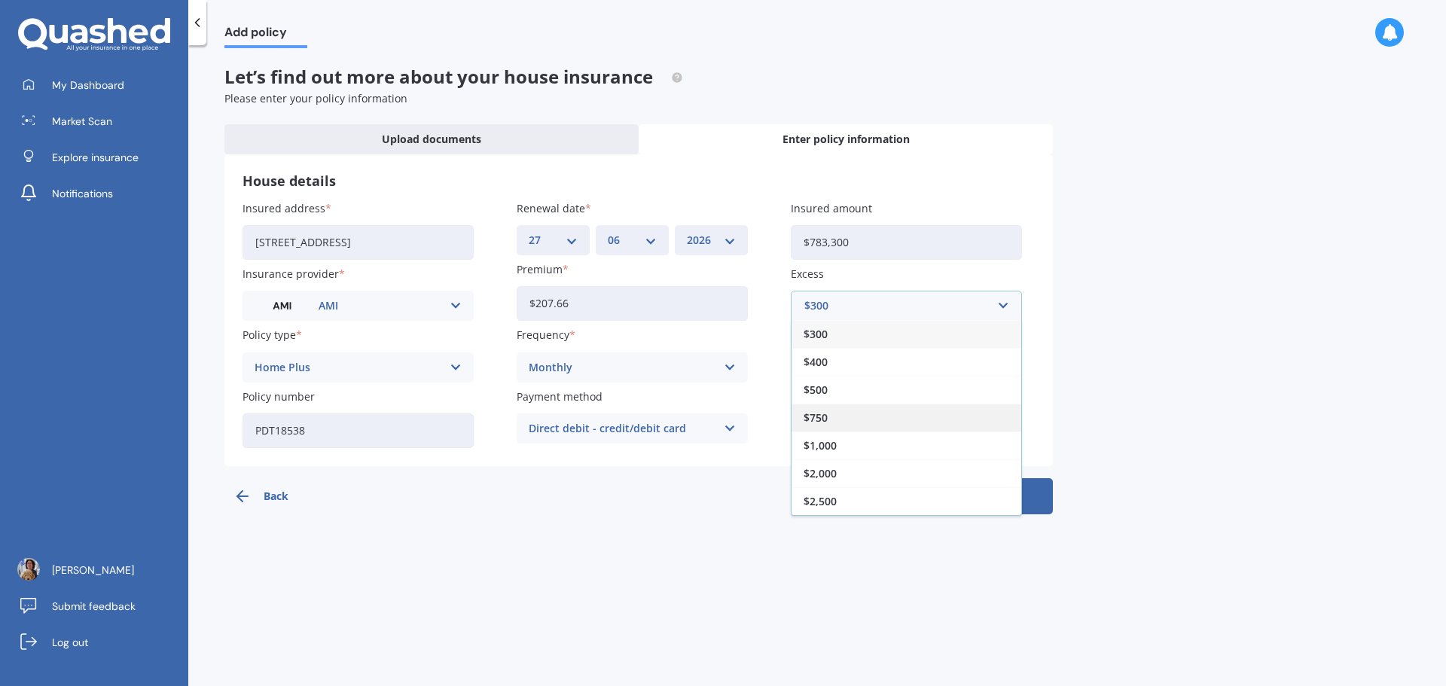
click at [847, 413] on div "$750" at bounding box center [906, 418] width 230 height 28
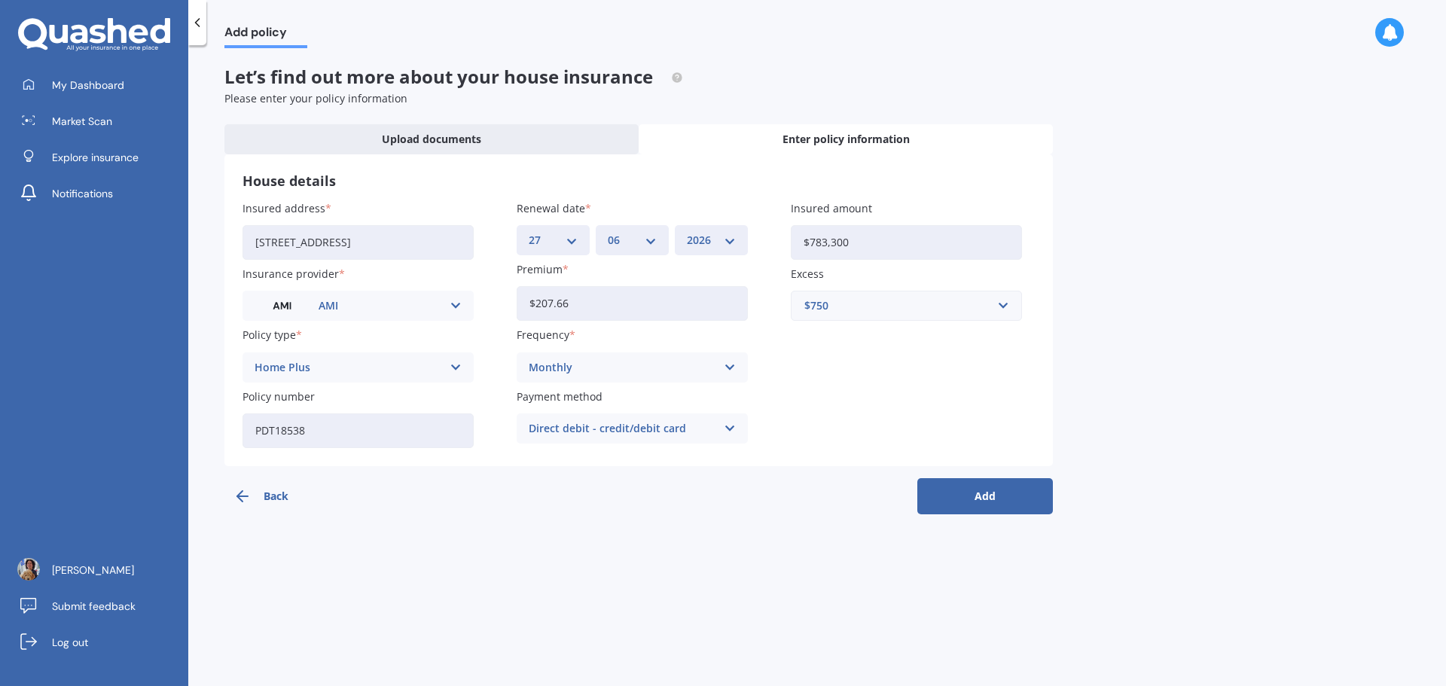
click at [967, 490] on button "Add" at bounding box center [985, 496] width 136 height 36
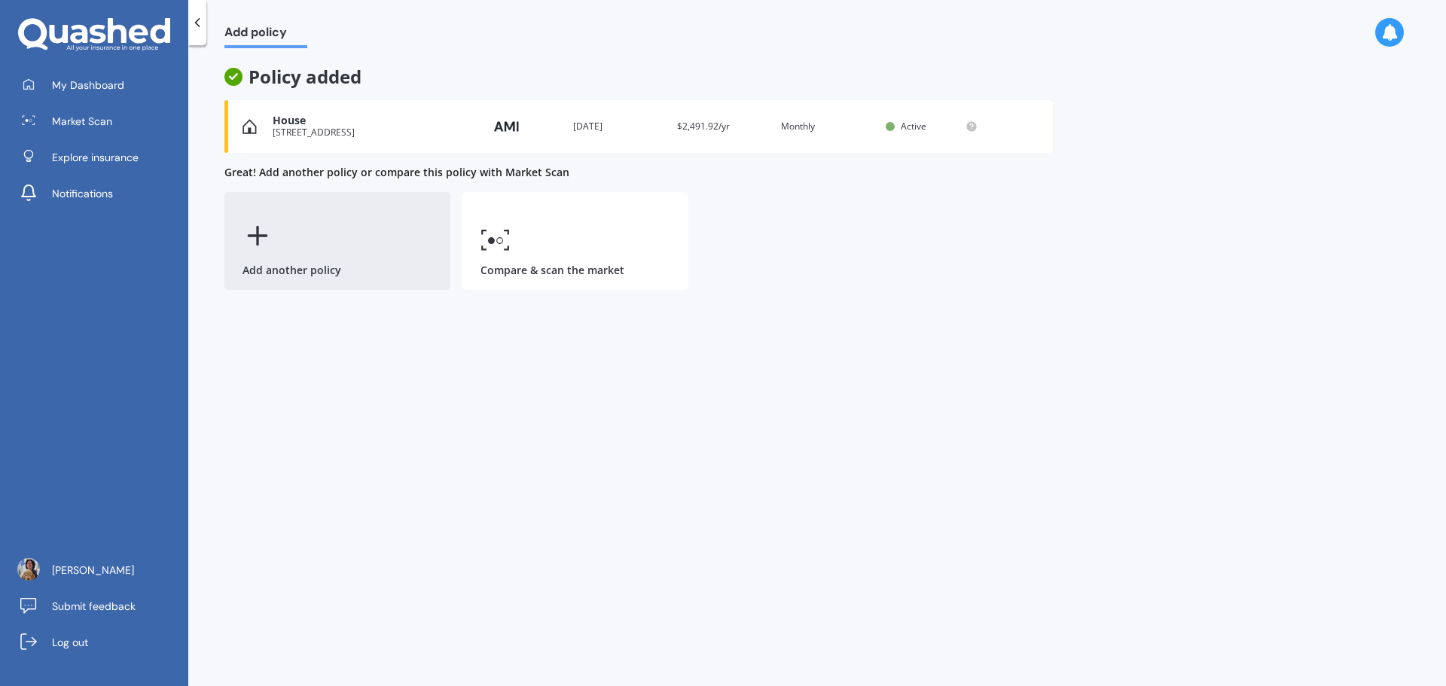
click at [326, 246] on div "Add another policy" at bounding box center [337, 241] width 226 height 98
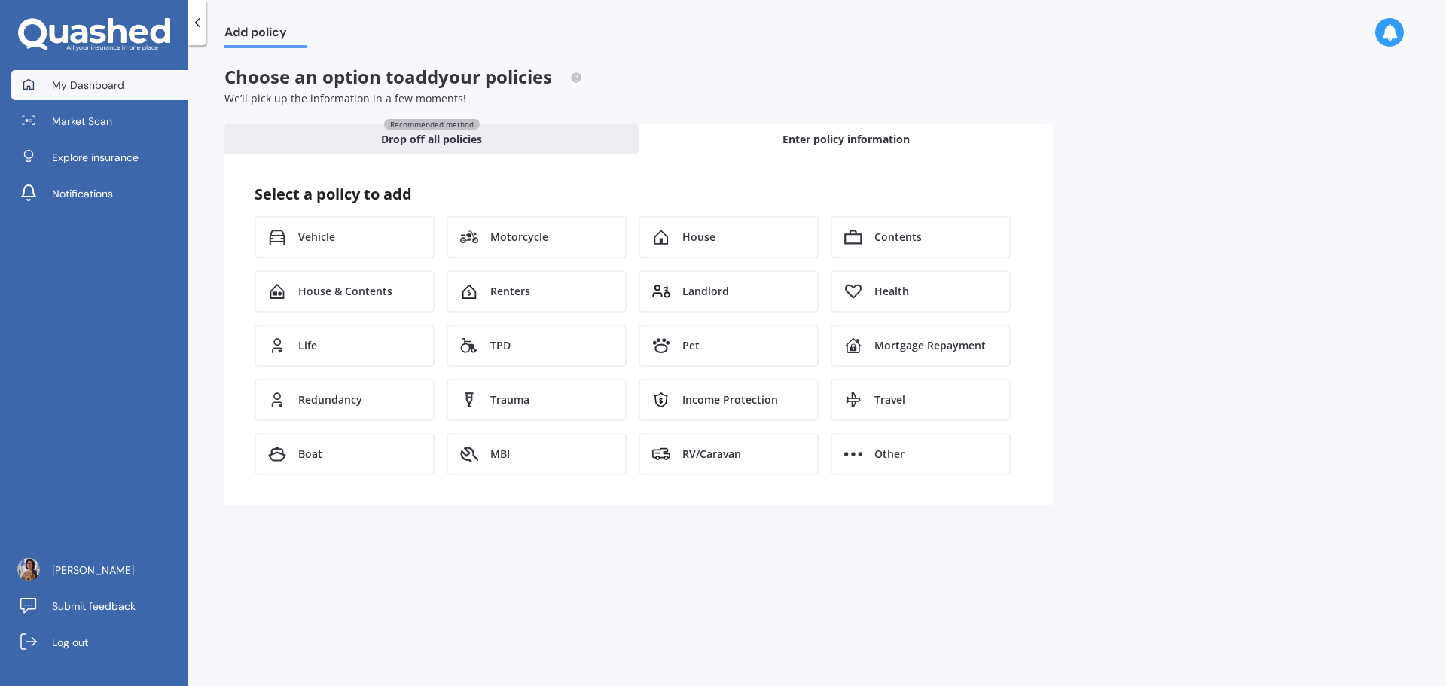
click at [127, 88] on link "My Dashboard" at bounding box center [99, 85] width 177 height 30
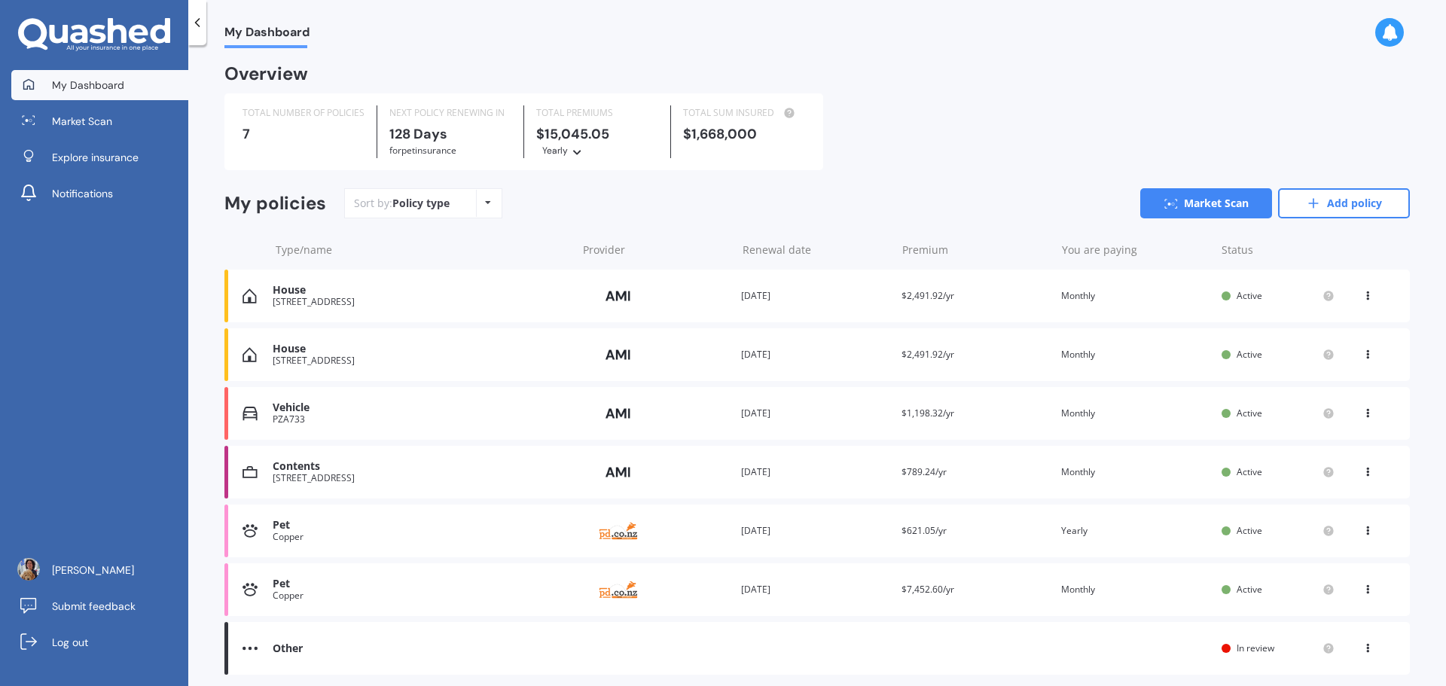
click at [1362, 591] on icon at bounding box center [1367, 586] width 11 height 9
click at [1311, 652] on div "Delete" at bounding box center [1334, 648] width 149 height 30
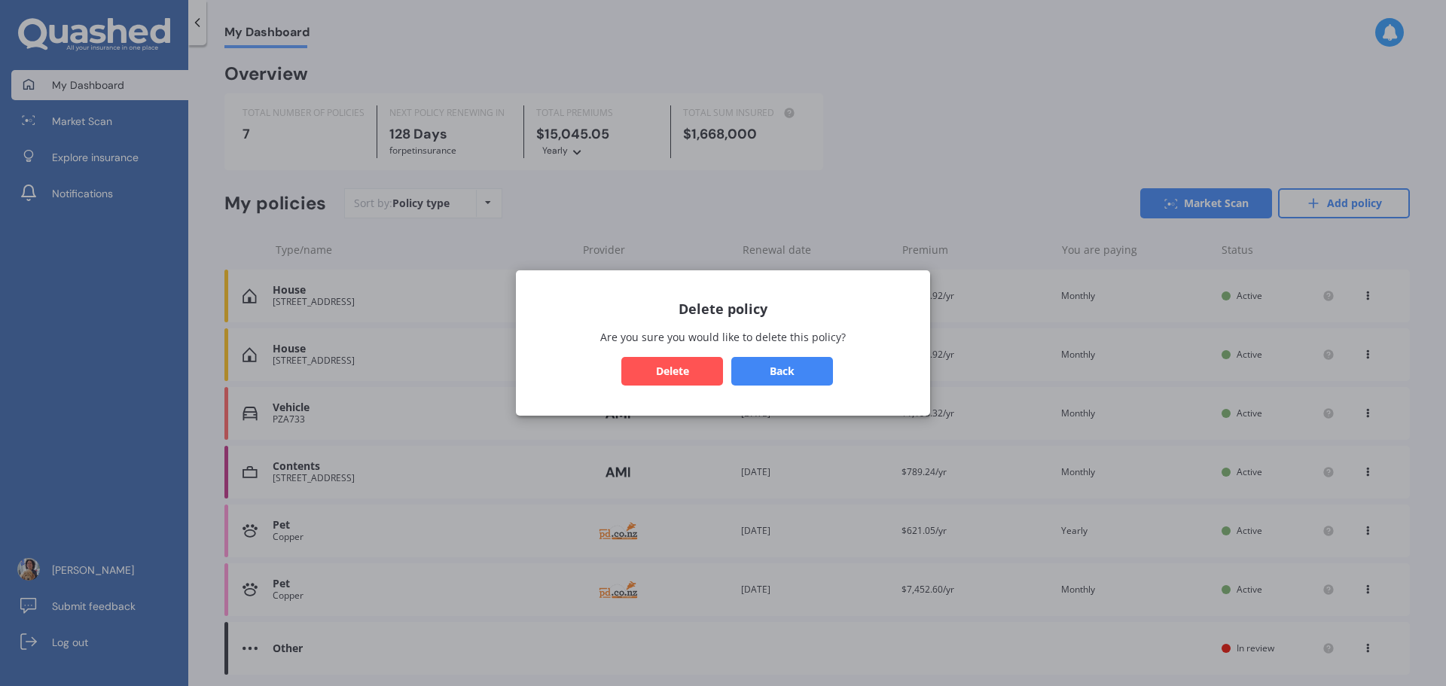
click at [646, 361] on button "Delete" at bounding box center [672, 371] width 102 height 29
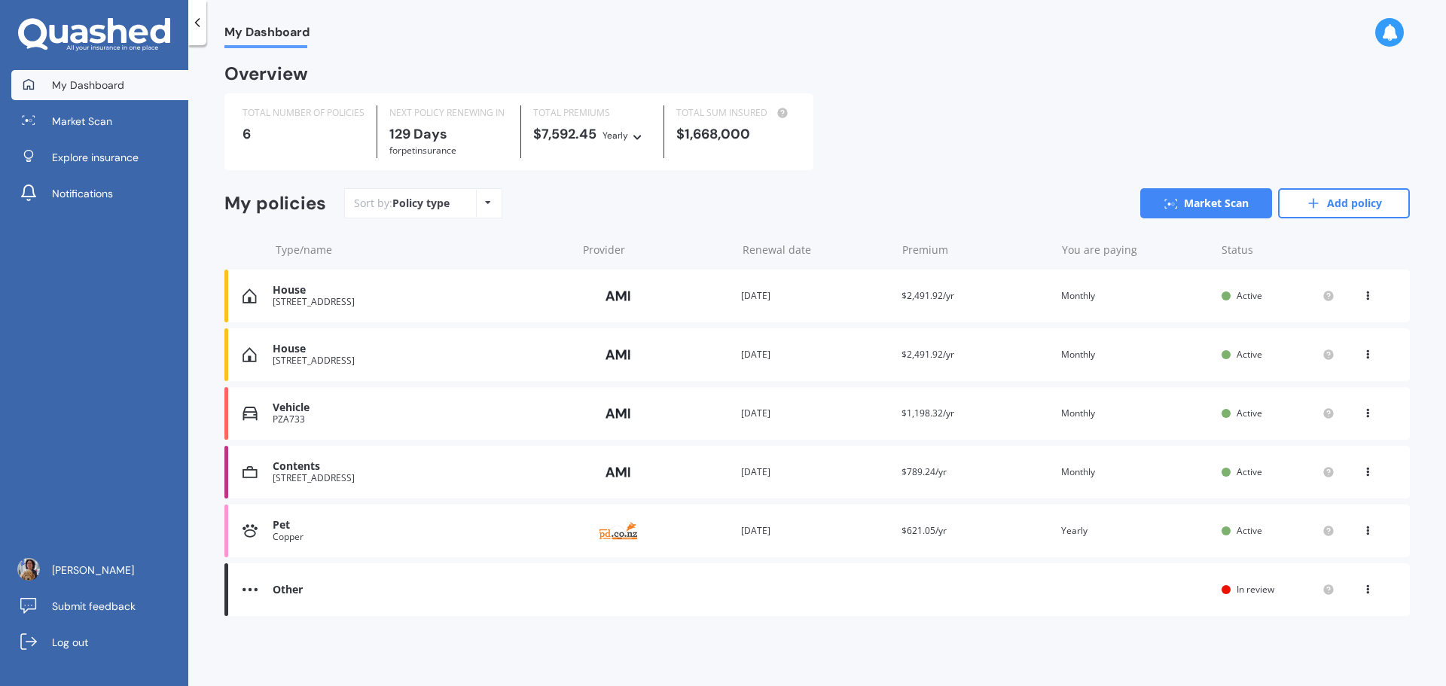
click at [1366, 349] on icon at bounding box center [1367, 351] width 11 height 9
click at [270, 593] on div "Other Renewal date You are paying Status In review View option View policy" at bounding box center [816, 589] width 1185 height 53
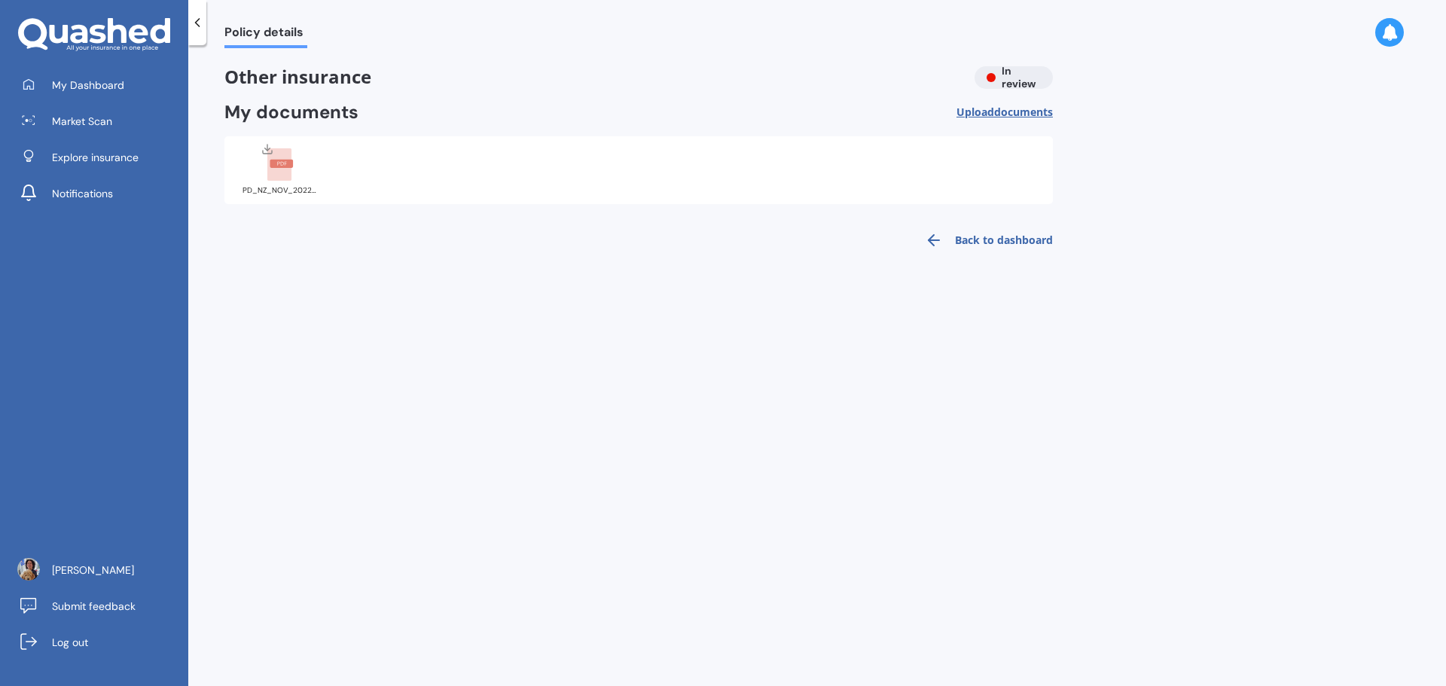
click at [939, 242] on icon at bounding box center [934, 240] width 18 height 18
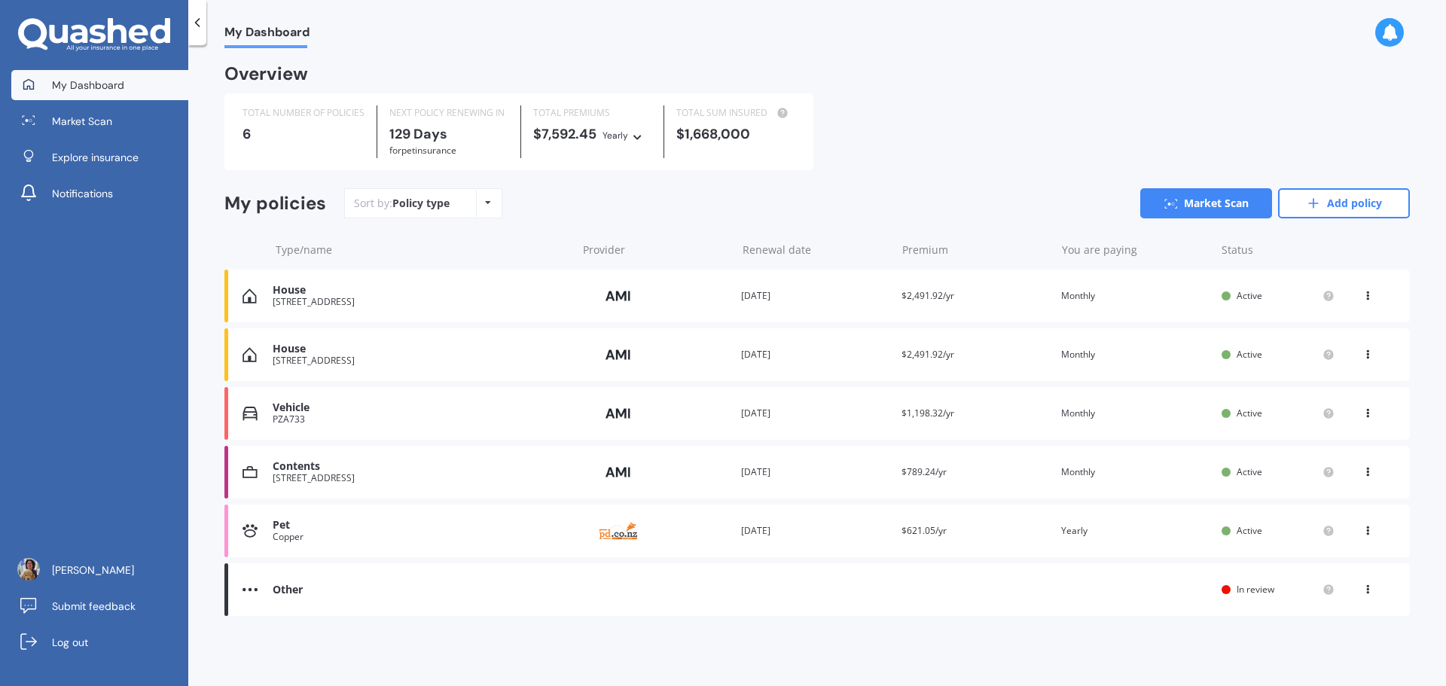
click at [1369, 353] on icon at bounding box center [1367, 351] width 11 height 9
click at [1323, 413] on div "Delete" at bounding box center [1334, 413] width 149 height 30
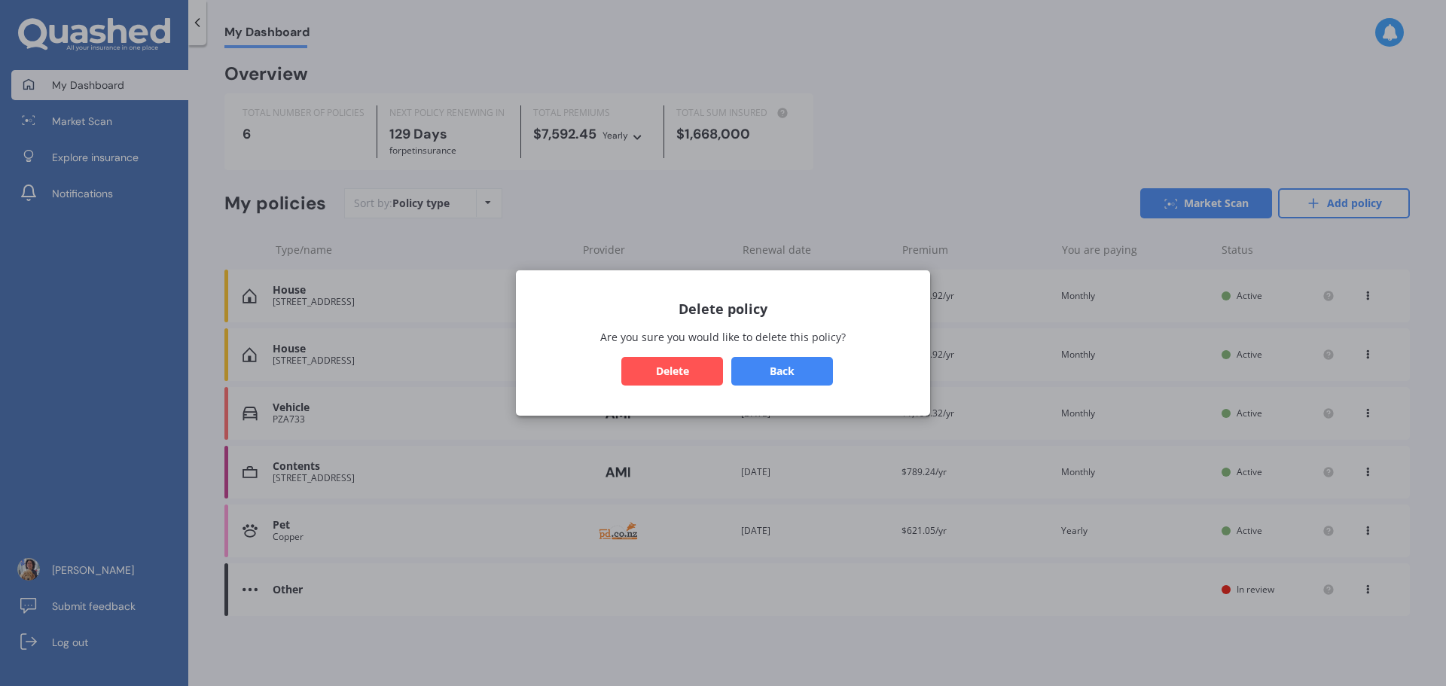
click at [660, 365] on button "Delete" at bounding box center [672, 371] width 102 height 29
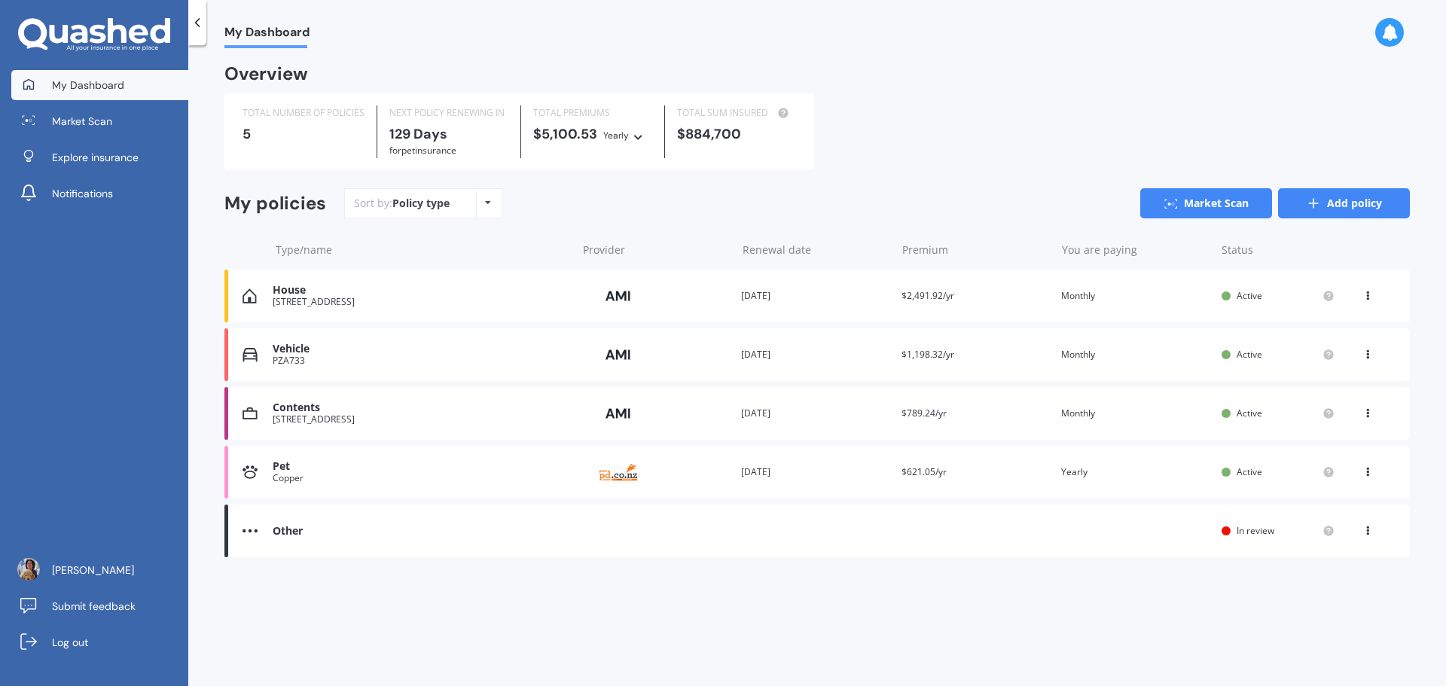
click at [1357, 203] on link "Add policy" at bounding box center [1344, 203] width 132 height 30
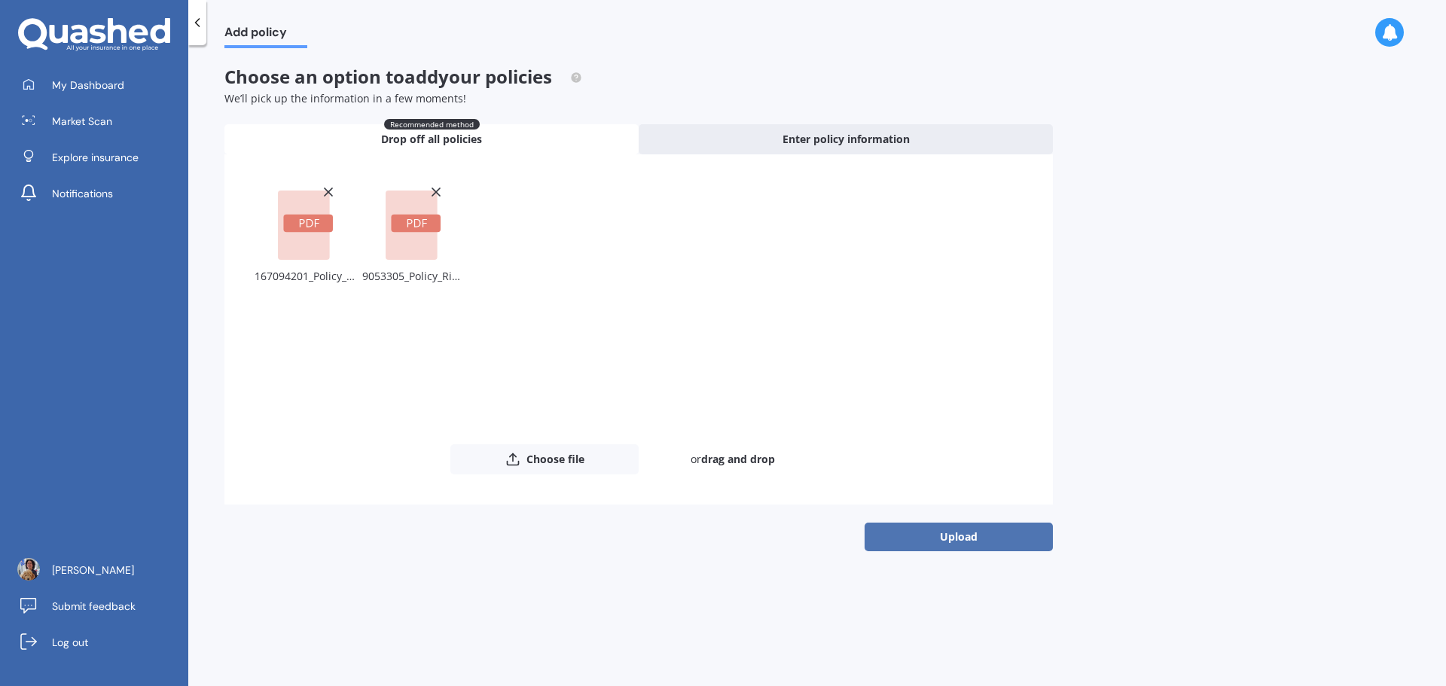
click at [908, 533] on button "Upload" at bounding box center [959, 537] width 188 height 29
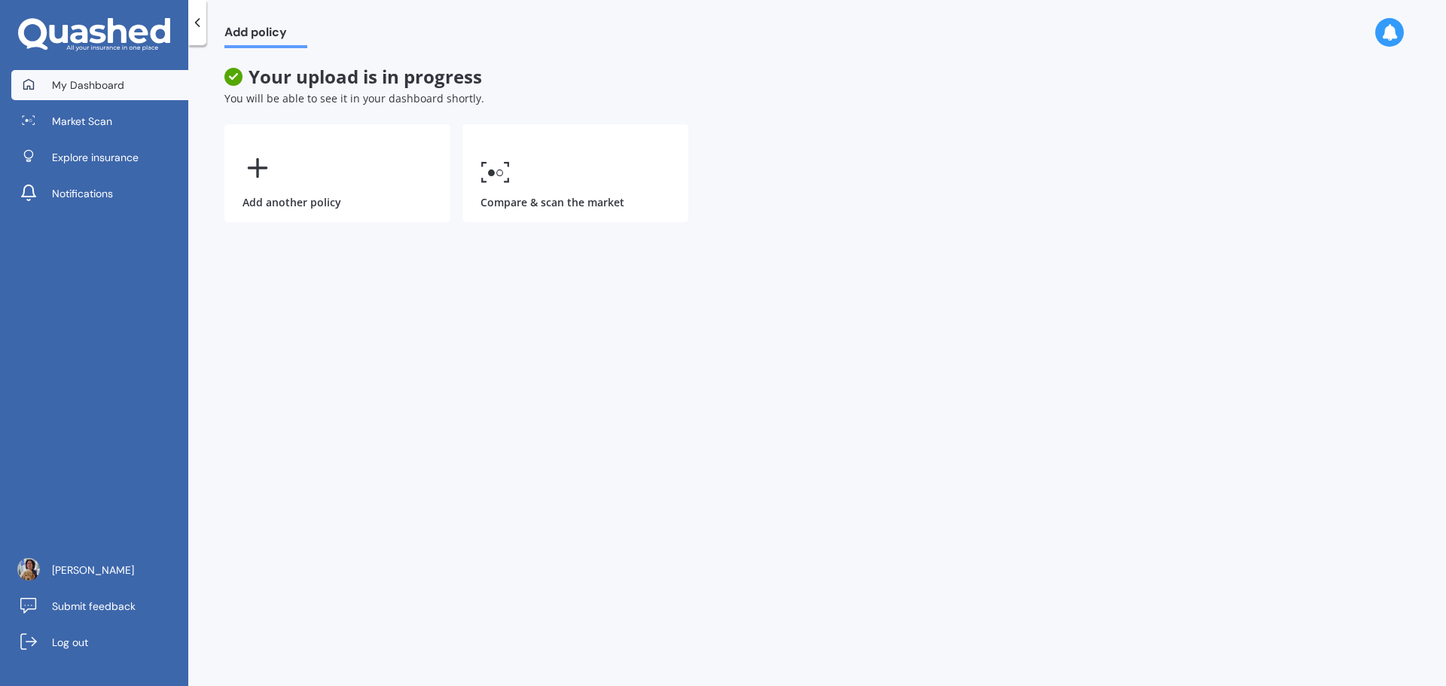
click at [81, 82] on span "My Dashboard" at bounding box center [88, 85] width 72 height 15
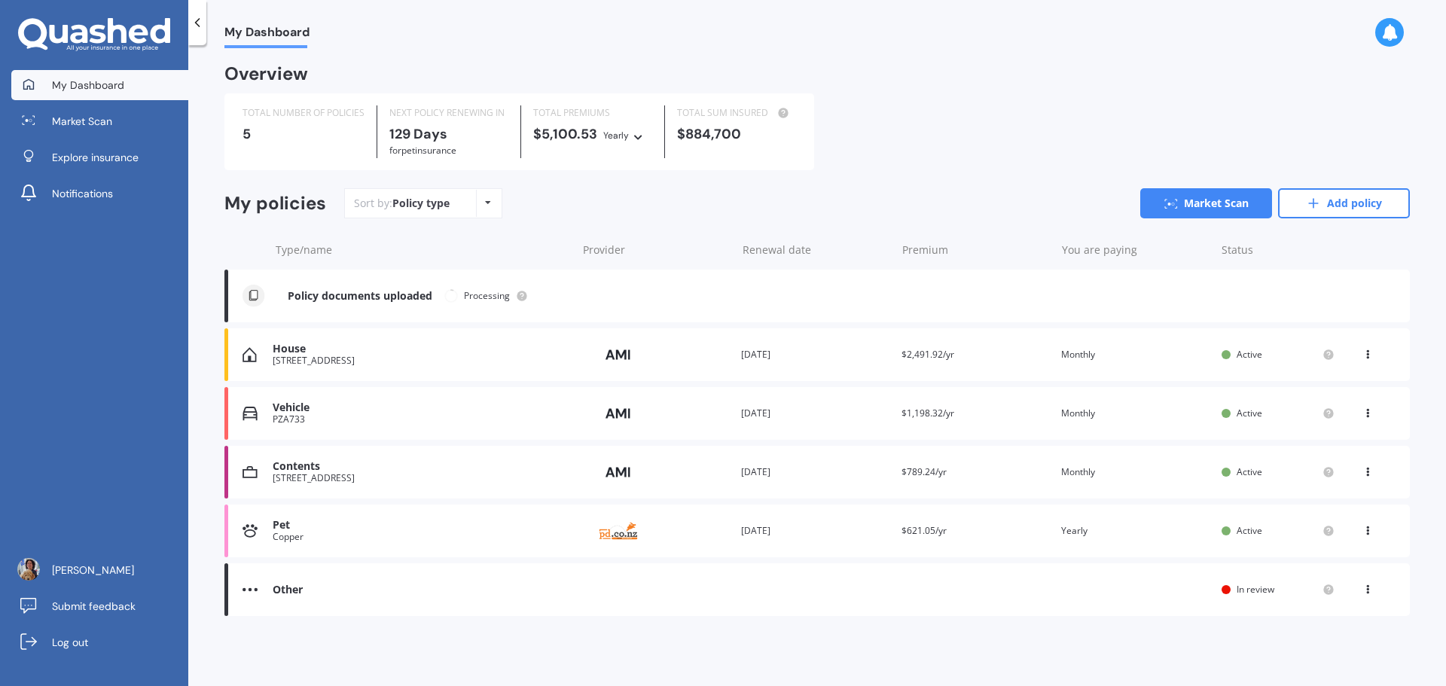
click at [485, 207] on icon at bounding box center [488, 202] width 6 height 9
click at [487, 207] on icon at bounding box center [488, 202] width 6 height 9
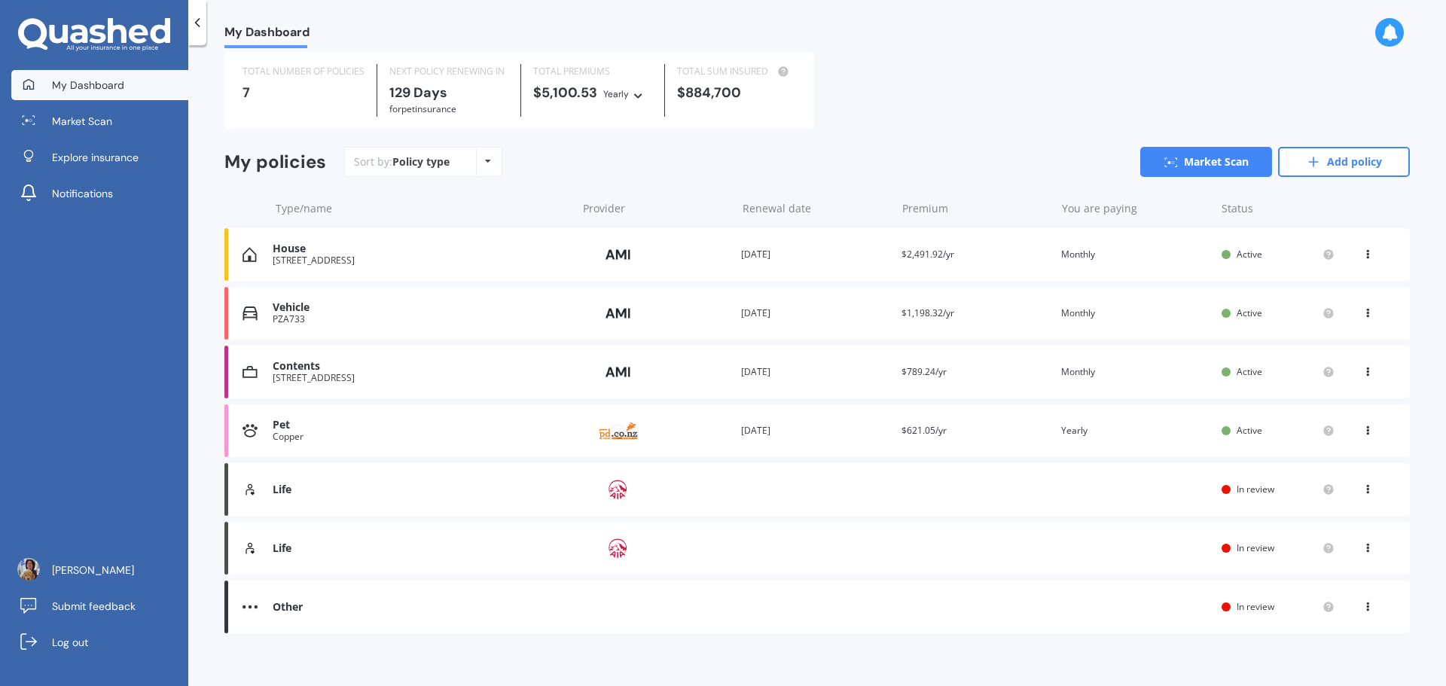
scroll to position [53, 0]
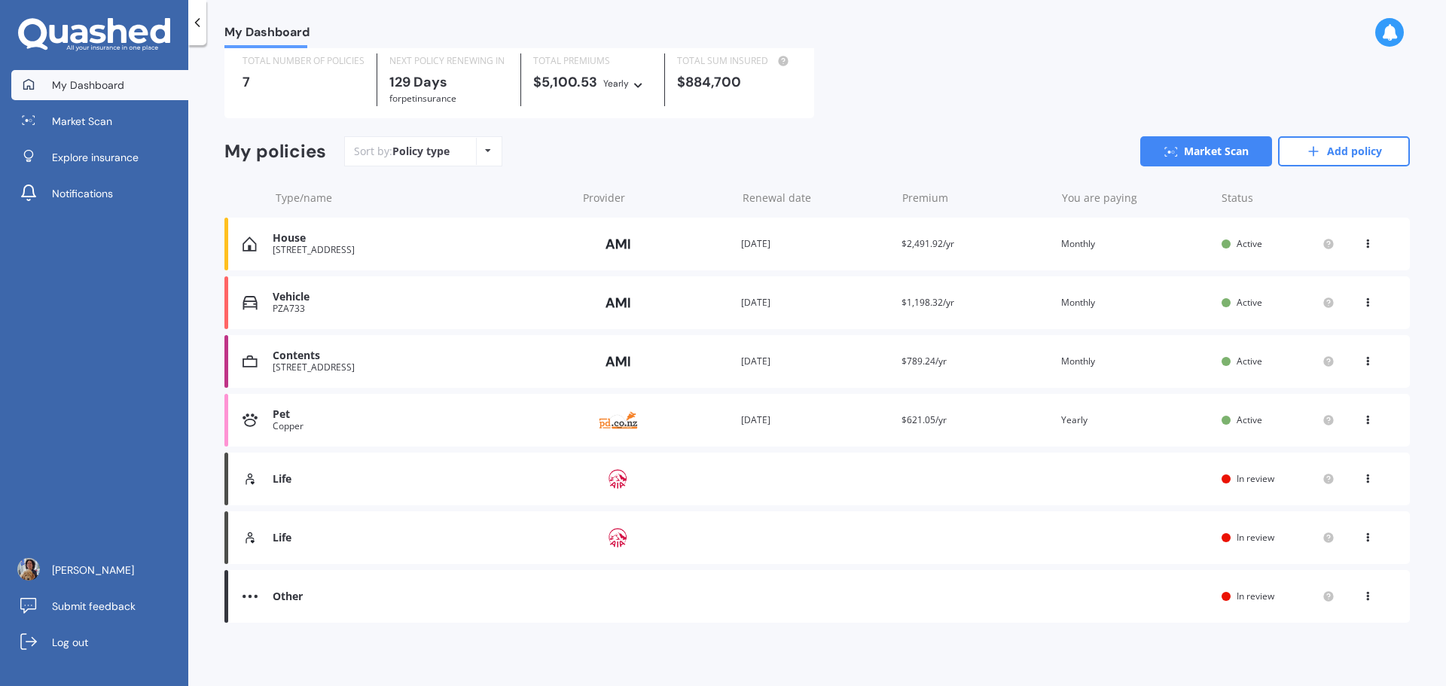
click at [301, 593] on div "Other" at bounding box center [421, 596] width 296 height 13
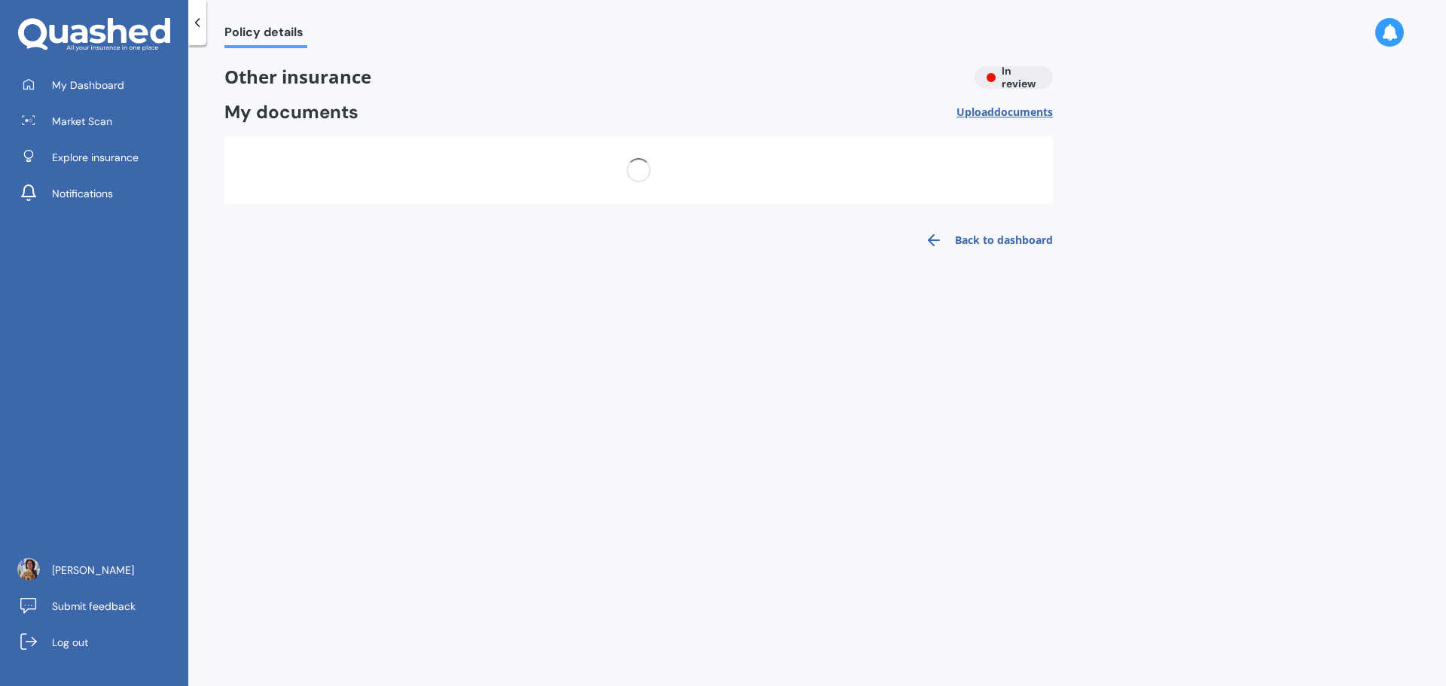
click at [1020, 242] on link "Back to dashboard" at bounding box center [984, 240] width 137 height 36
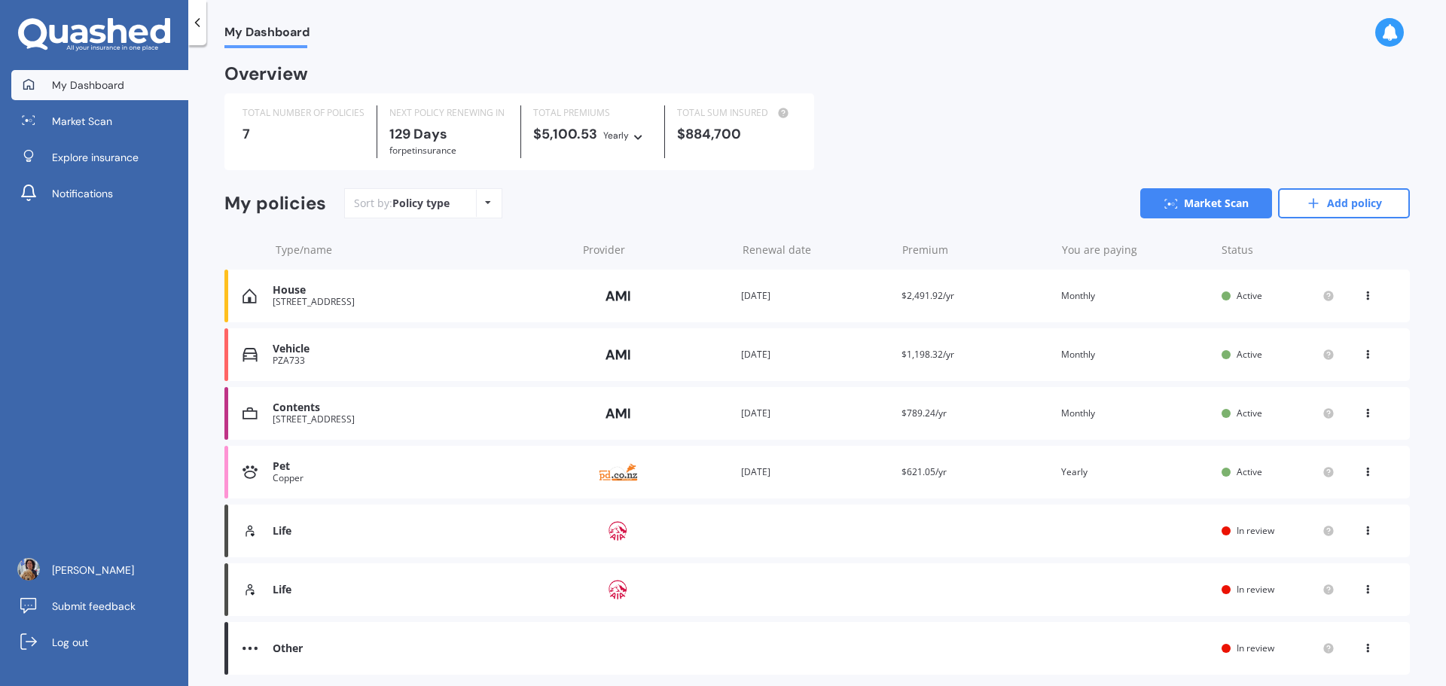
scroll to position [53, 0]
click at [1368, 532] on icon at bounding box center [1367, 527] width 11 height 9
click at [1331, 560] on div "View policy" at bounding box center [1334, 559] width 149 height 30
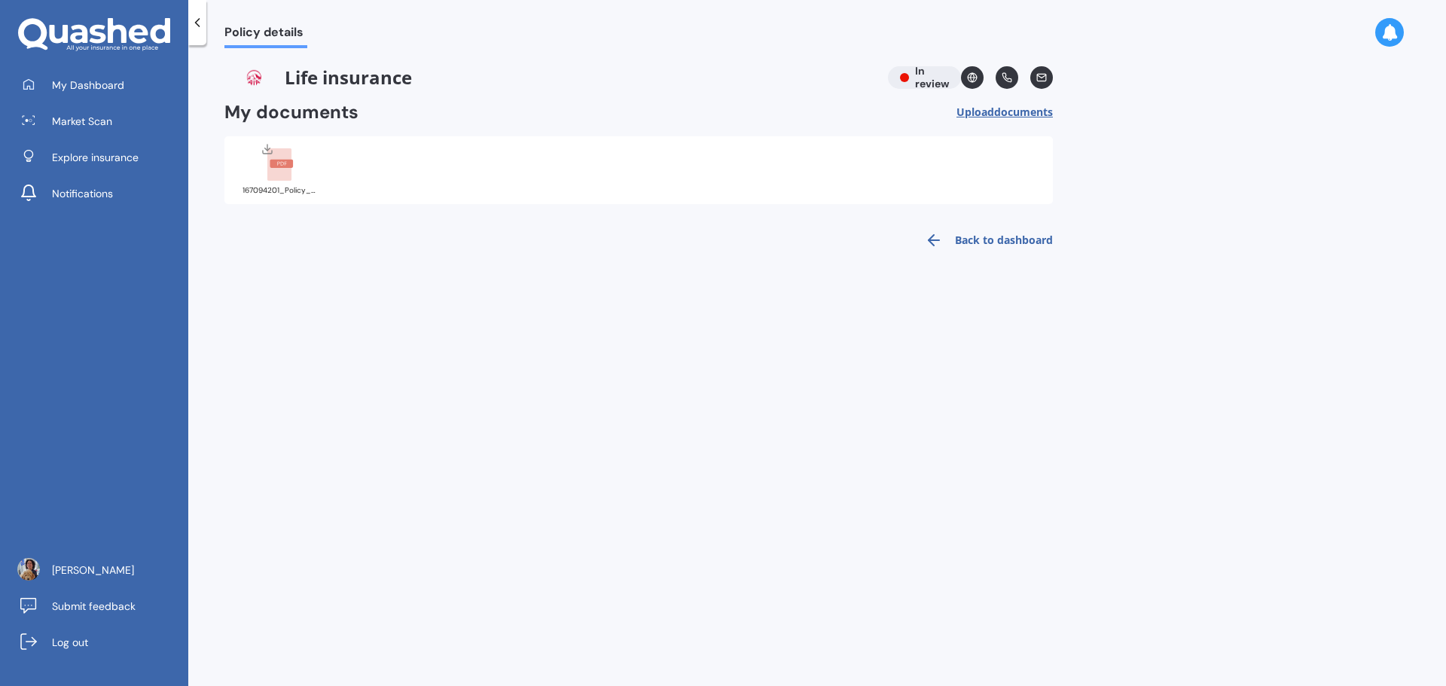
click at [944, 236] on link "Back to dashboard" at bounding box center [984, 240] width 137 height 36
